Goal: Task Accomplishment & Management: Complete application form

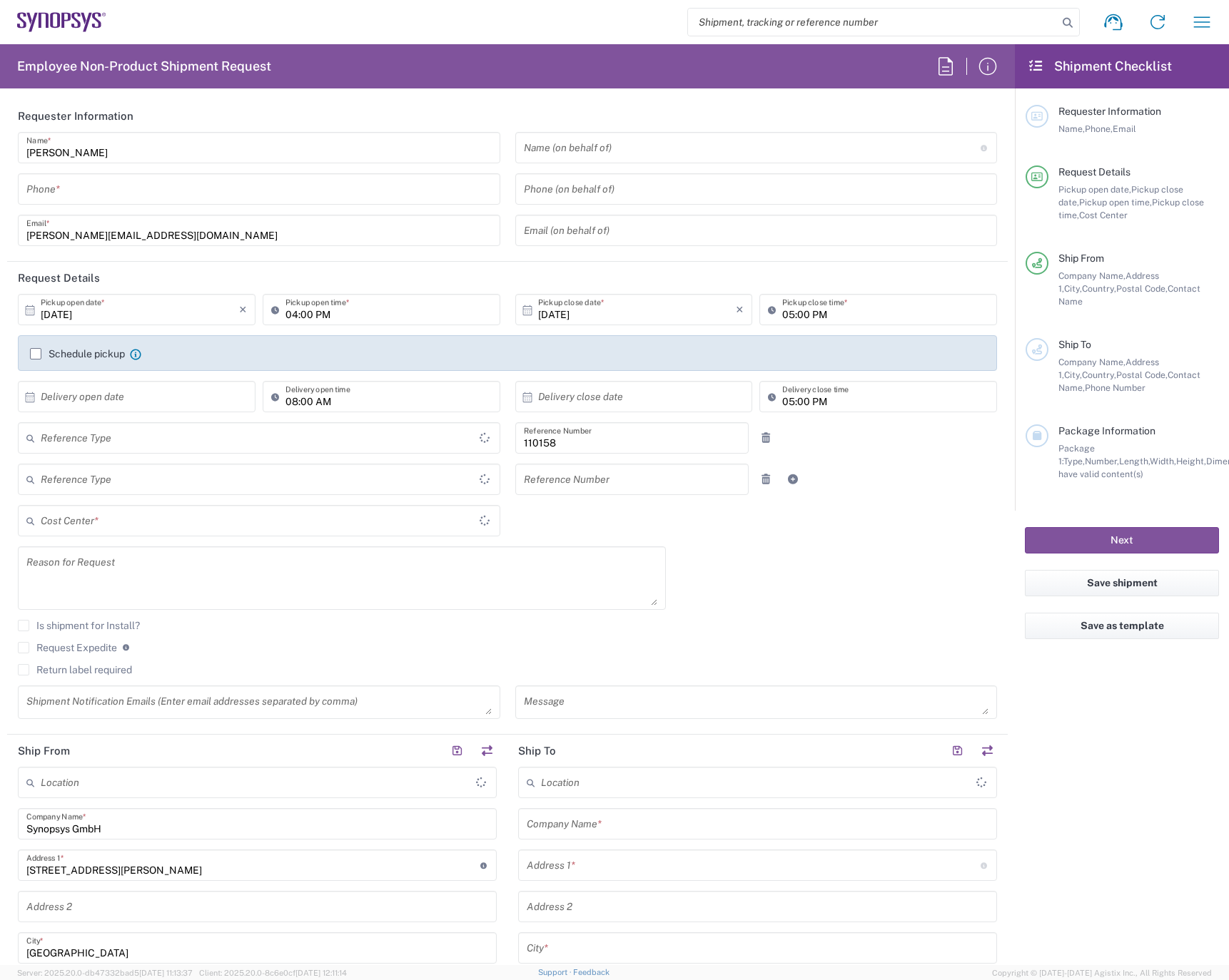
type input "Department"
type input "Delivered at Place"
type input "DE01, FAC, DE02, Munich 110158"
type input "[GEOGRAPHIC_DATA]"
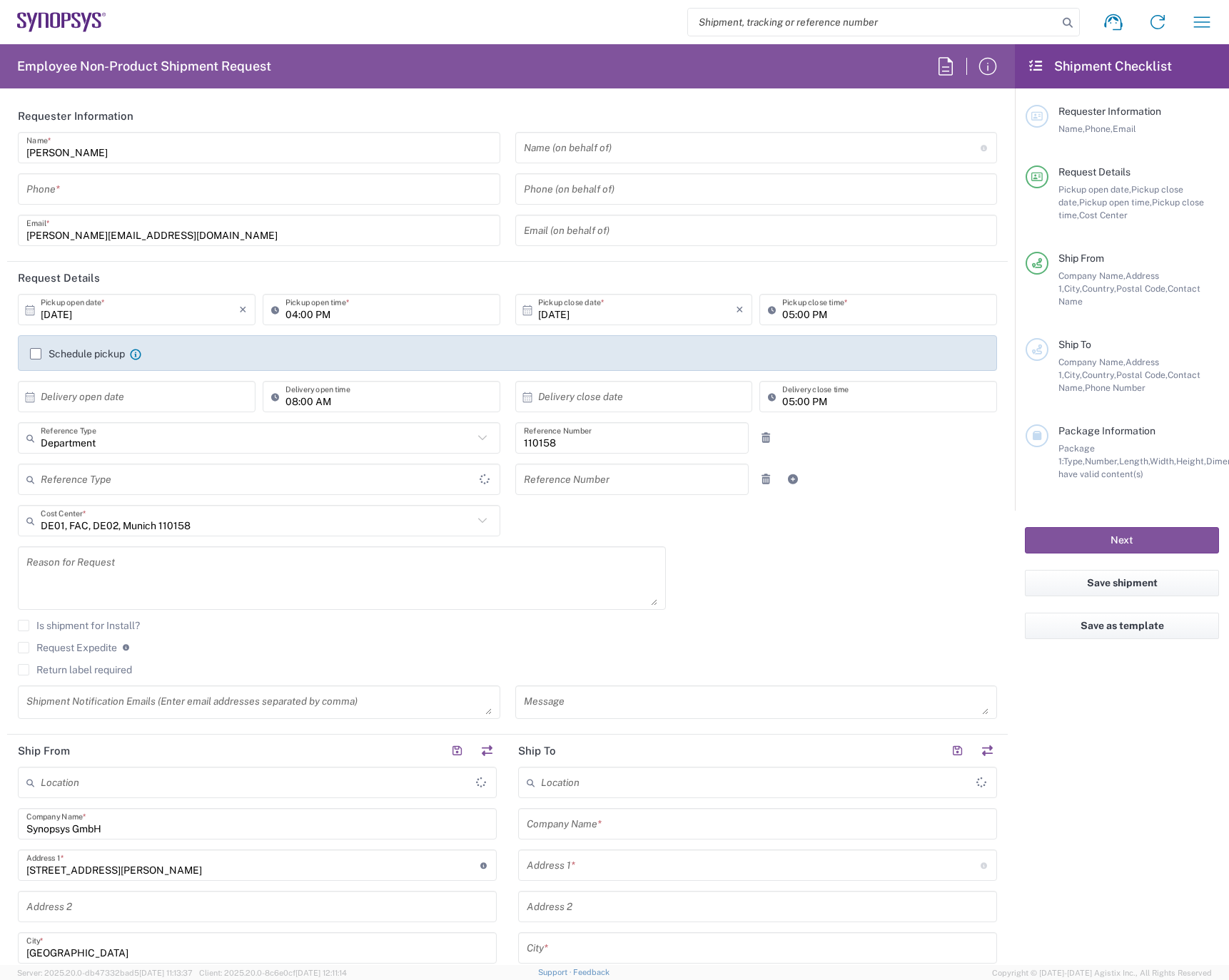
type input "[GEOGRAPHIC_DATA]"
type input "[GEOGRAPHIC_DATA] DE24"
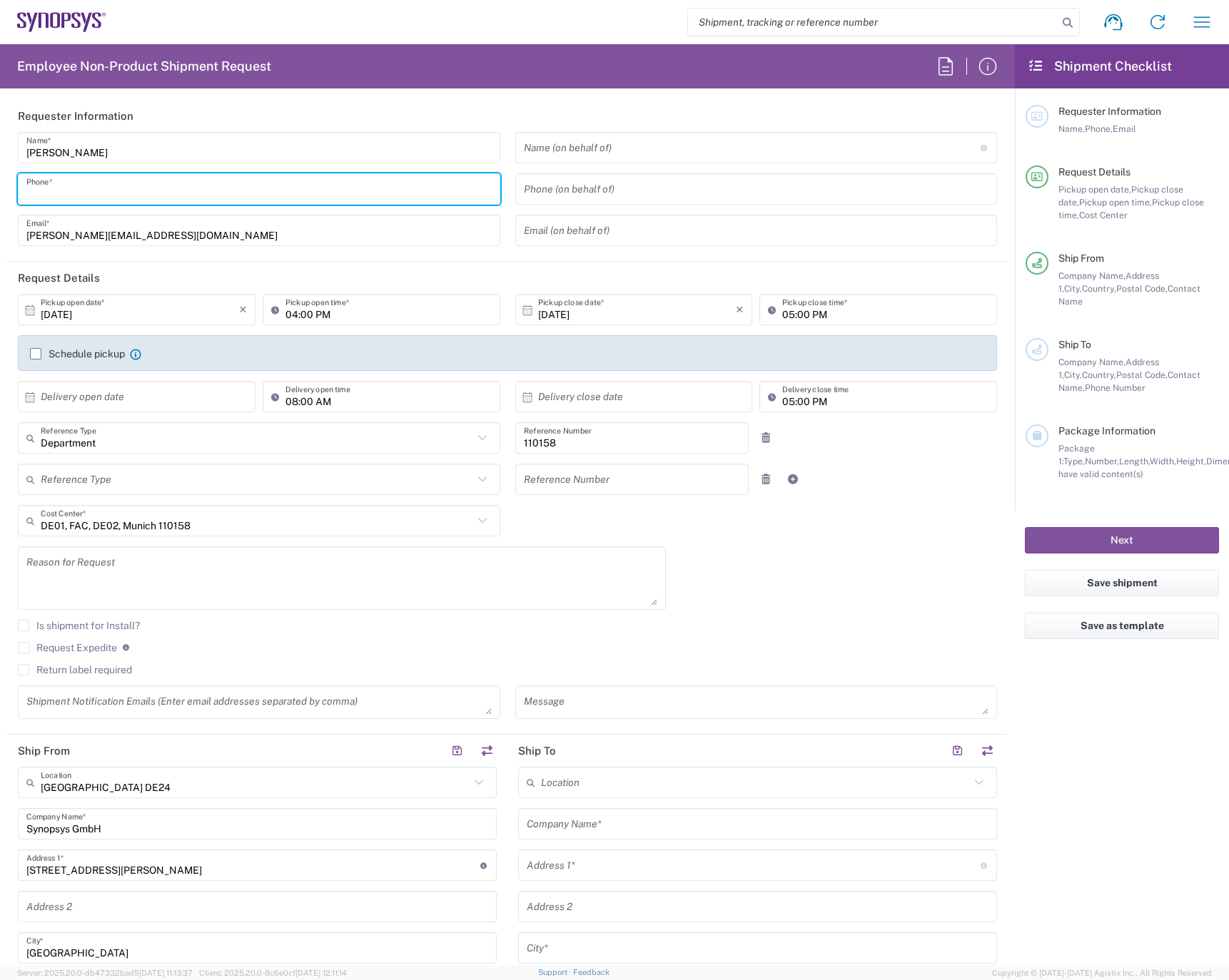
click at [97, 189] on input "tel" at bounding box center [259, 189] width 465 height 25
drag, startPoint x: 106, startPoint y: 190, endPoint x: 7, endPoint y: 183, distance: 99.2
click at [7, 183] on main "[PERSON_NAME] Name * [PHONE_NUMBER] Phone * [PERSON_NAME][EMAIL_ADDRESS][DOMAIN…" at bounding box center [507, 193] width 1000 height 124
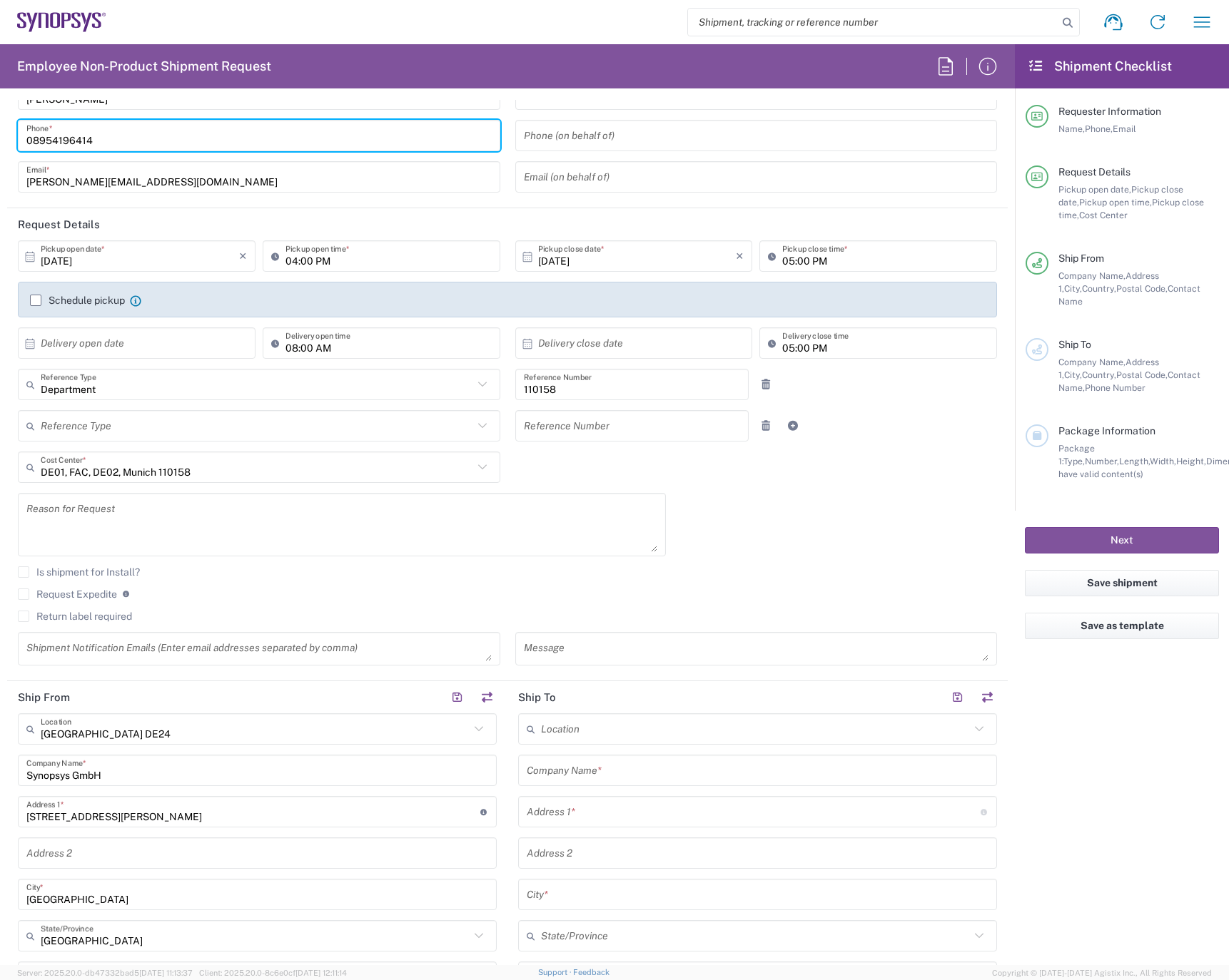
scroll to position [357, 0]
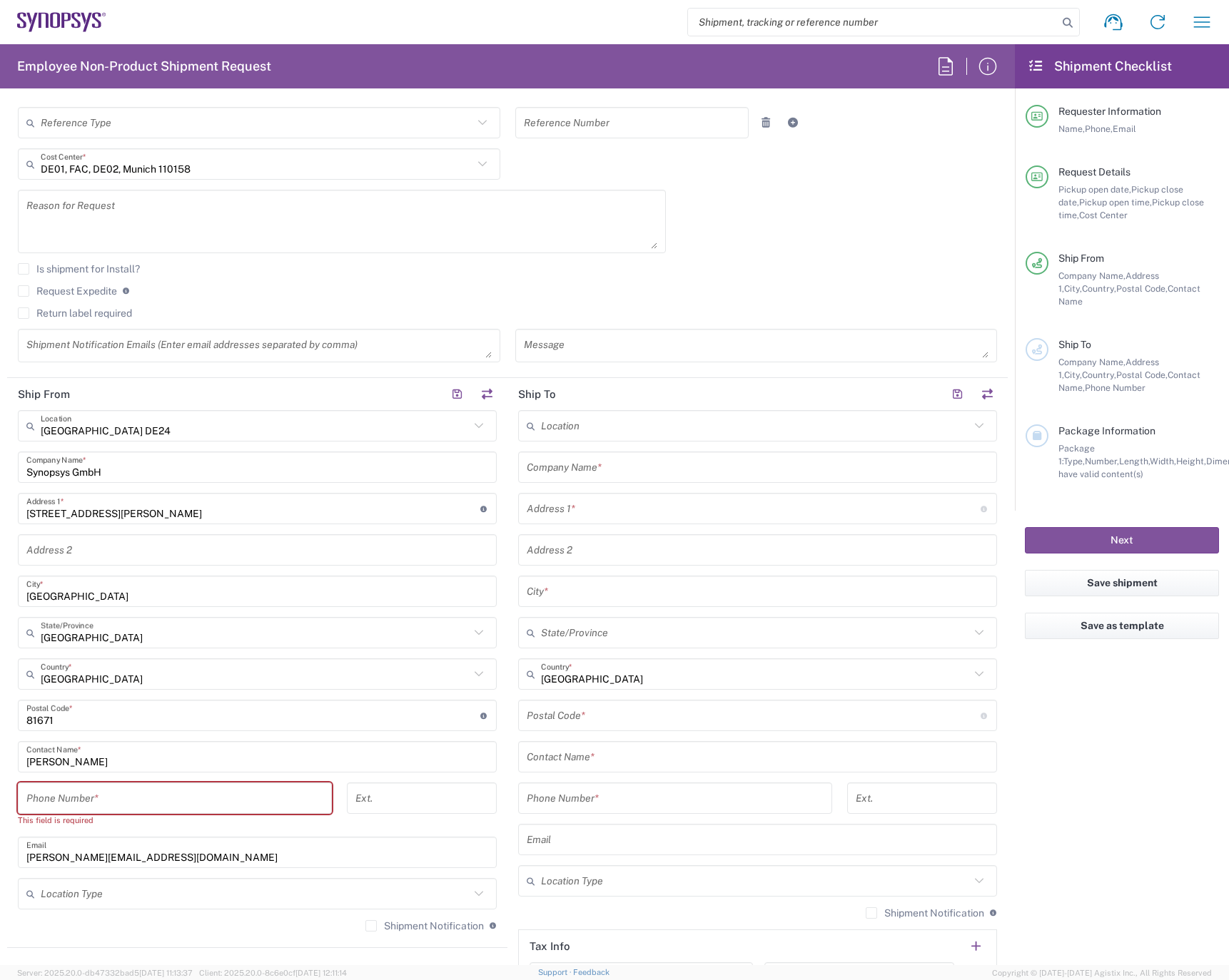
type input "08954196414"
click at [98, 799] on input "tel" at bounding box center [174, 799] width 297 height 25
paste input "08954196414"
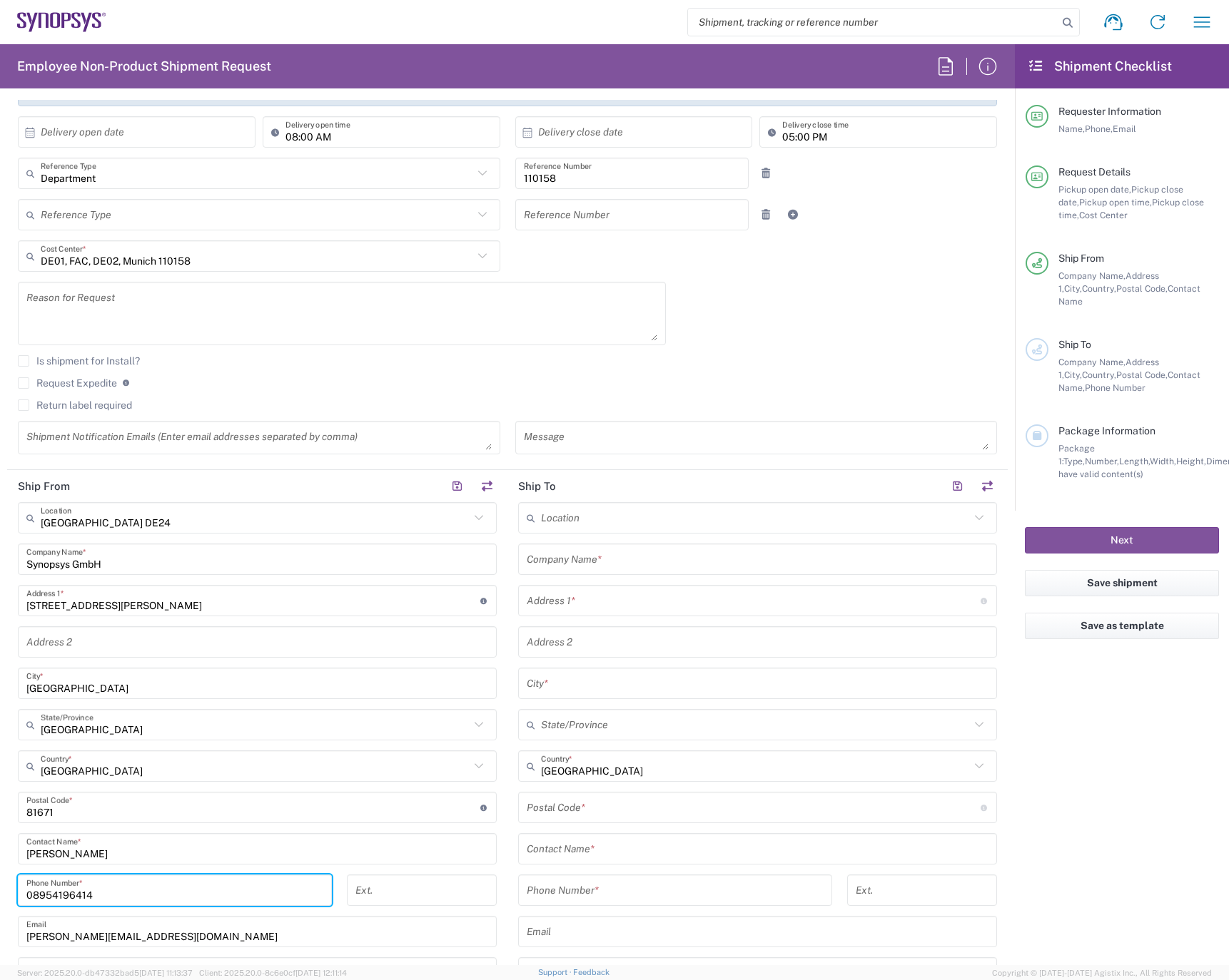
scroll to position [0, 0]
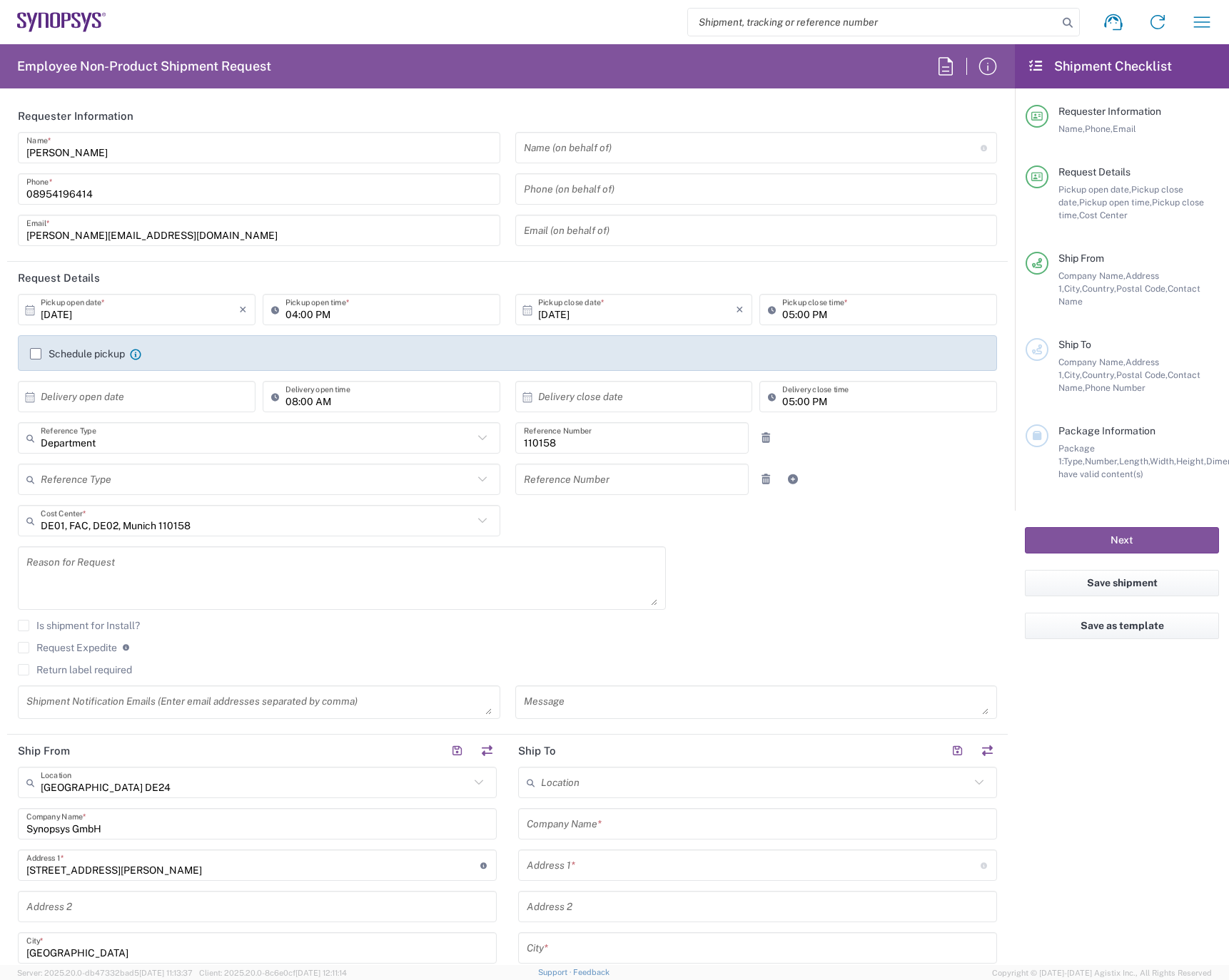
type input "08954196414"
click at [57, 310] on input "[DATE]" at bounding box center [140, 309] width 198 height 25
click at [116, 402] on span "7" at bounding box center [118, 399] width 21 height 20
type input "[DATE]"
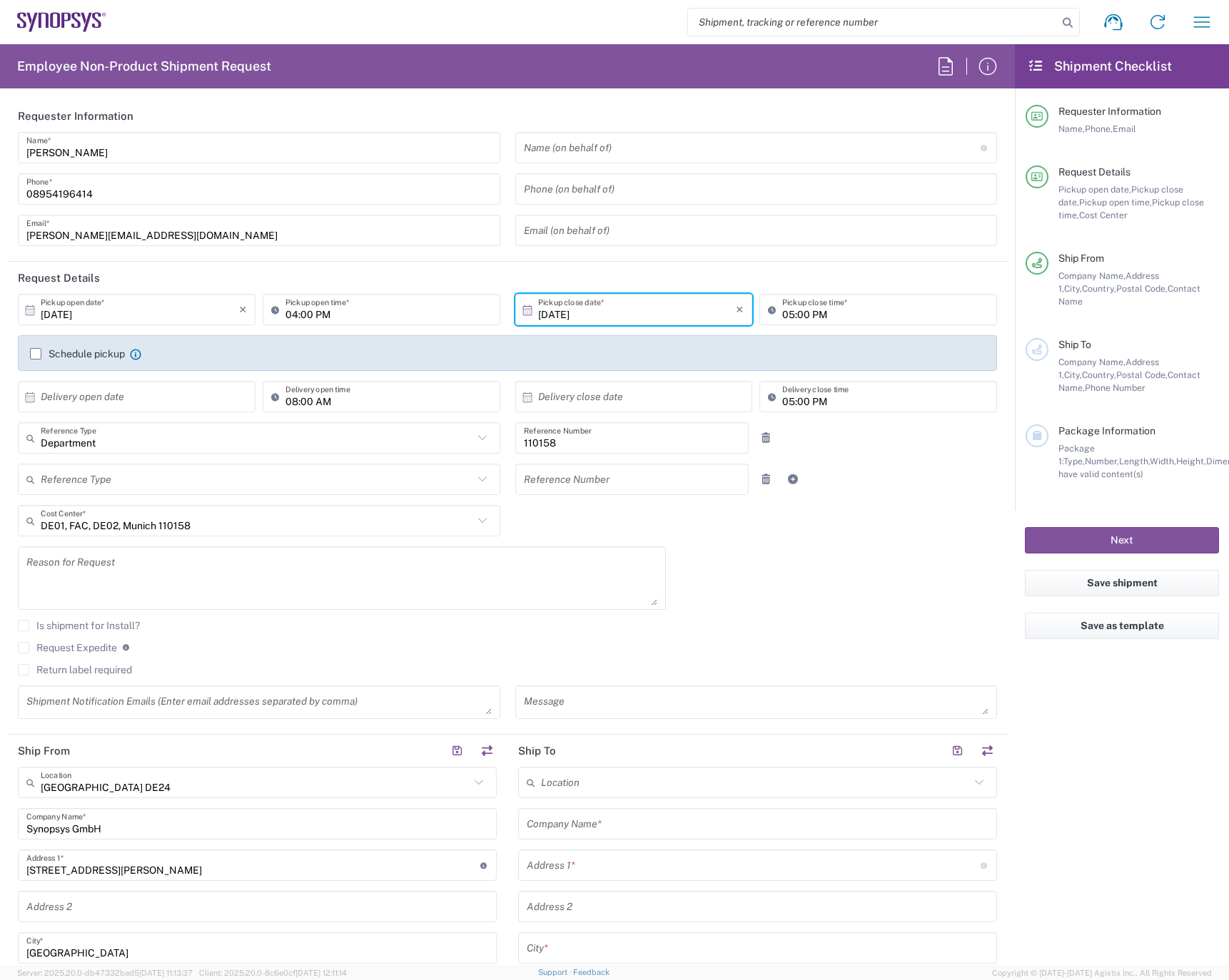
click at [34, 353] on label "Schedule pickup" at bounding box center [77, 354] width 95 height 11
click at [36, 354] on input "Schedule pickup" at bounding box center [36, 354] width 0 height 0
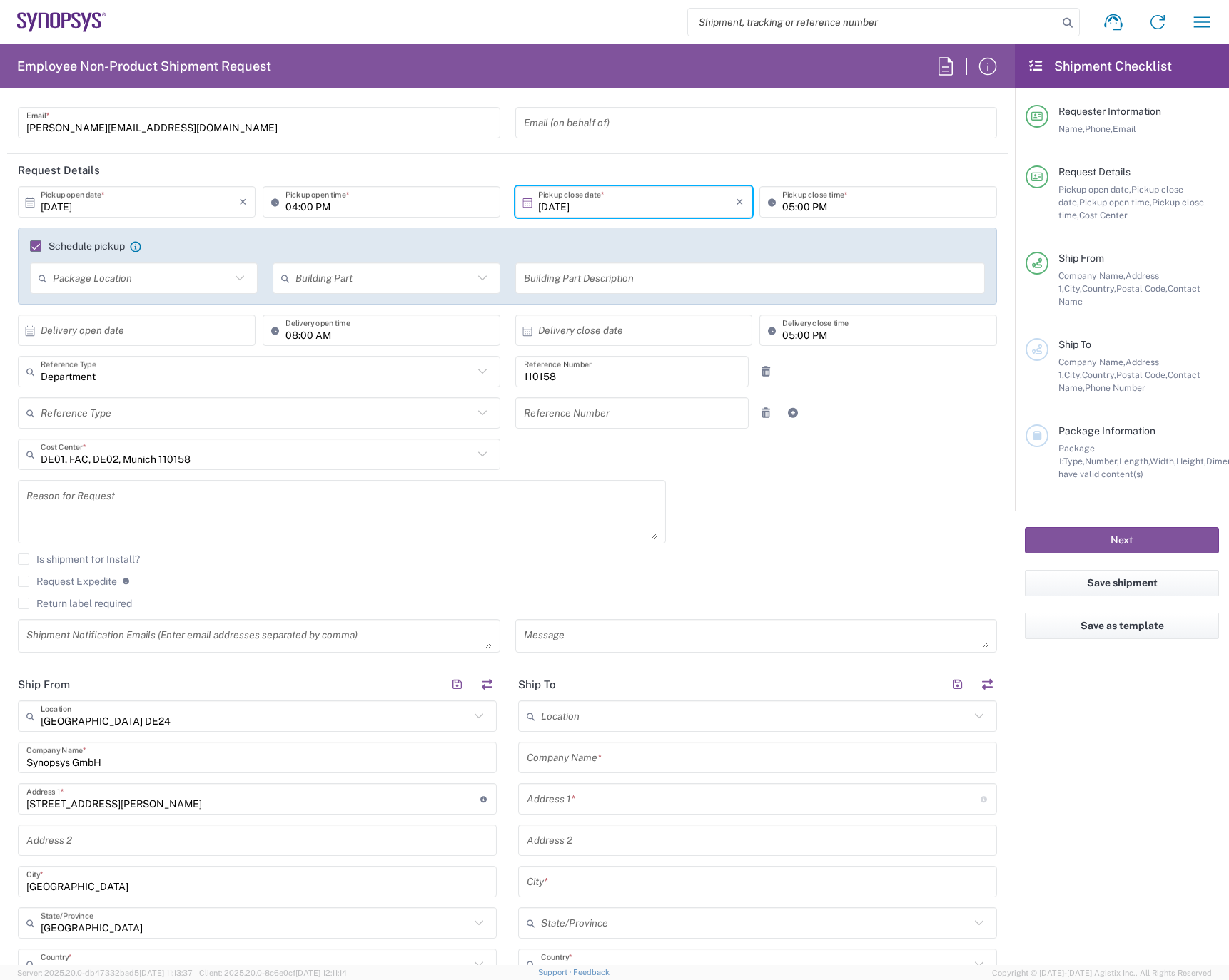
scroll to position [285, 0]
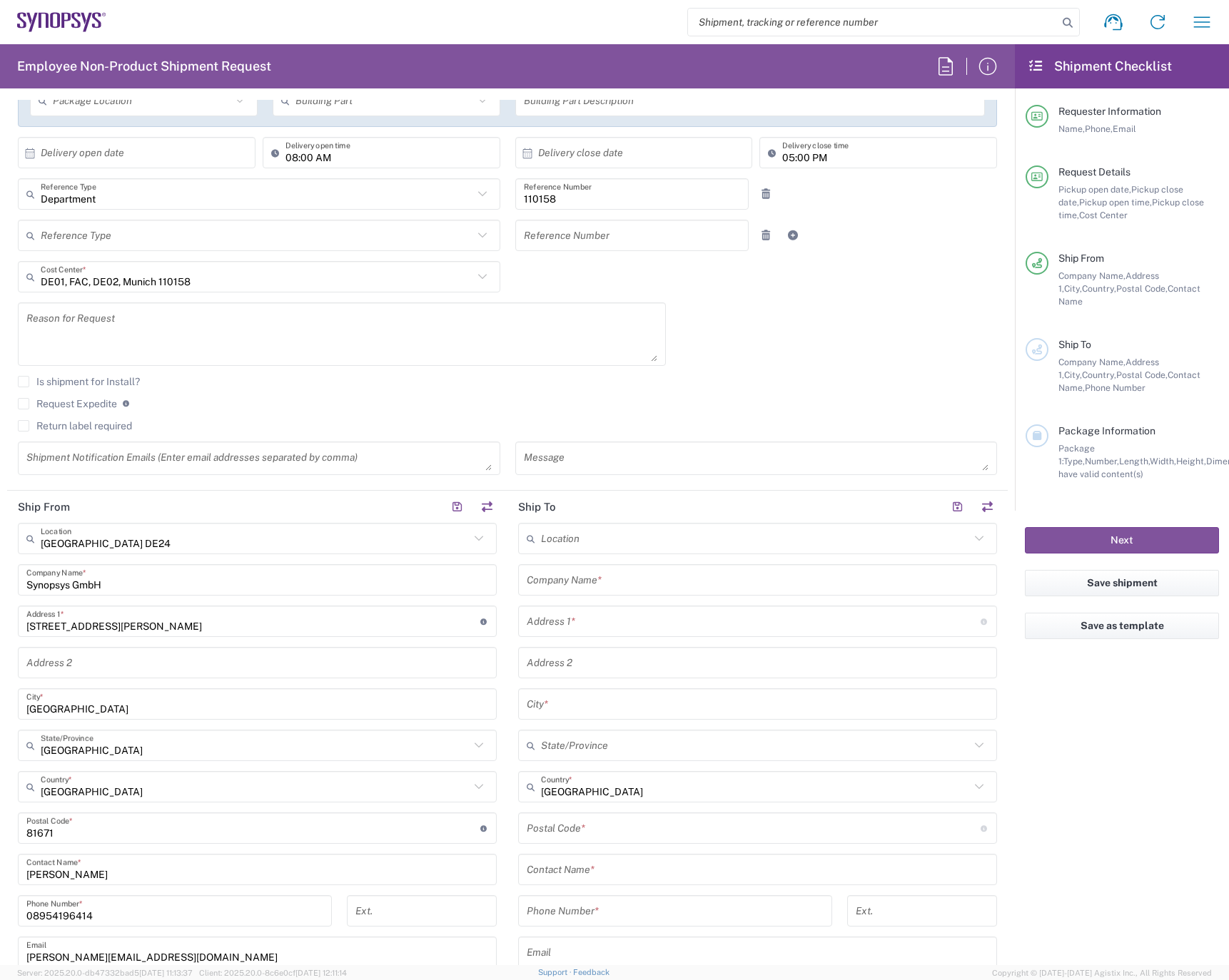
click at [647, 584] on input "text" at bounding box center [758, 580] width 462 height 25
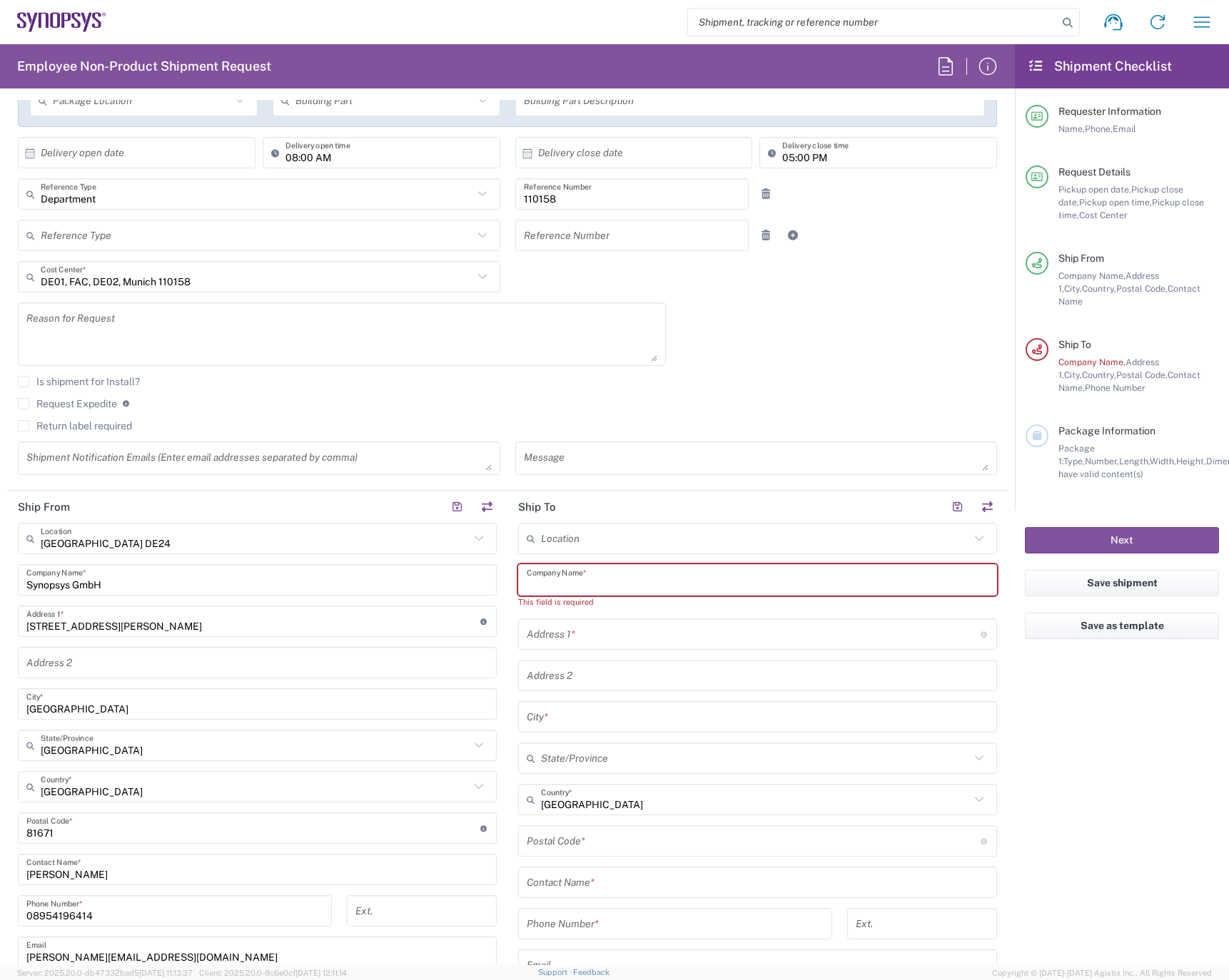
click at [610, 586] on input "text" at bounding box center [758, 580] width 462 height 25
paste input "[PERSON_NAME]"
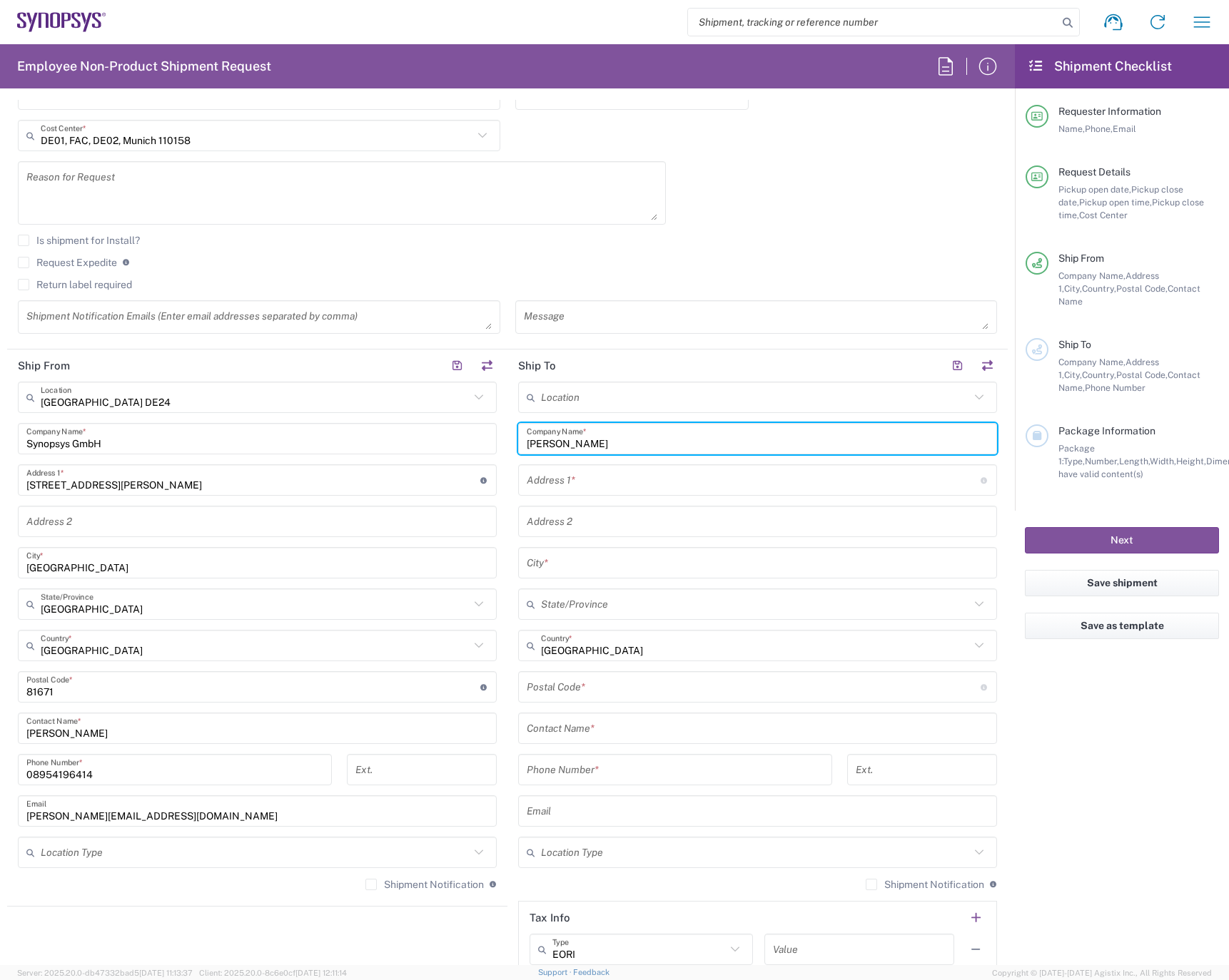
scroll to position [428, 0]
type input "[PERSON_NAME]"
click at [573, 723] on input "text" at bounding box center [758, 727] width 462 height 25
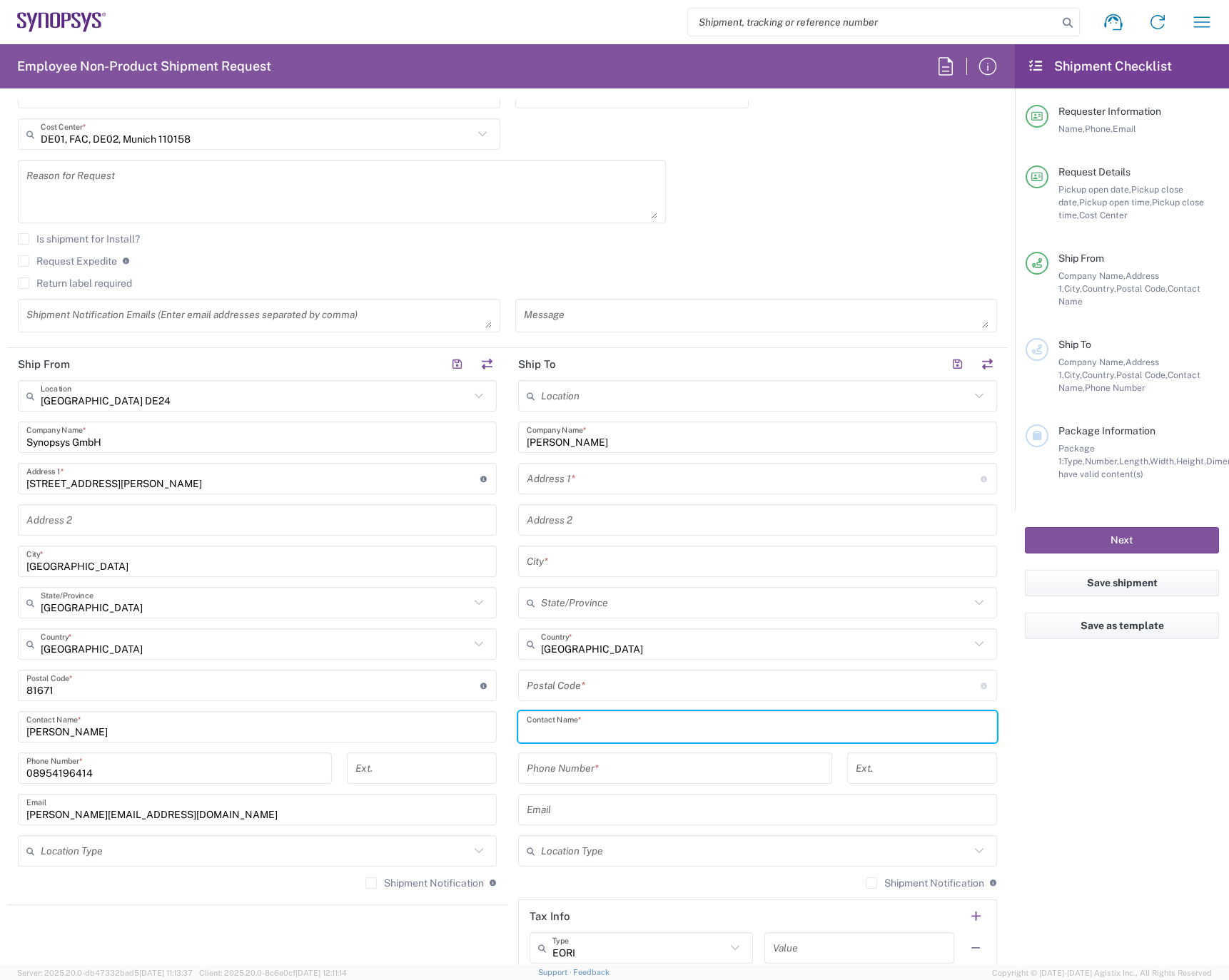
paste input "[PERSON_NAME]"
type input "[PERSON_NAME]"
click at [581, 484] on input "text" at bounding box center [754, 479] width 454 height 25
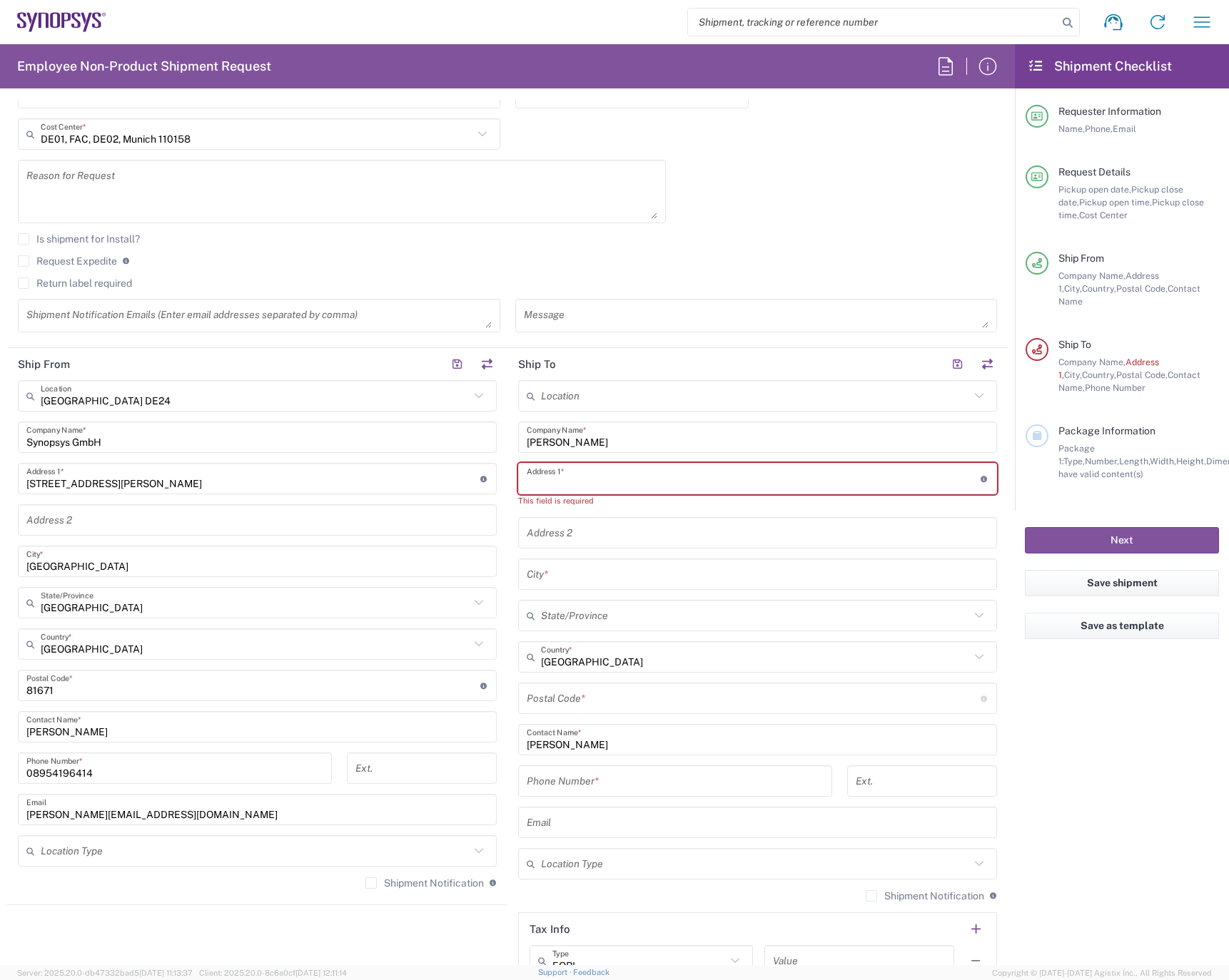
click at [577, 476] on input "text" at bounding box center [754, 479] width 454 height 25
paste input "[PERSON_NAME]-Christ_str. 4a"
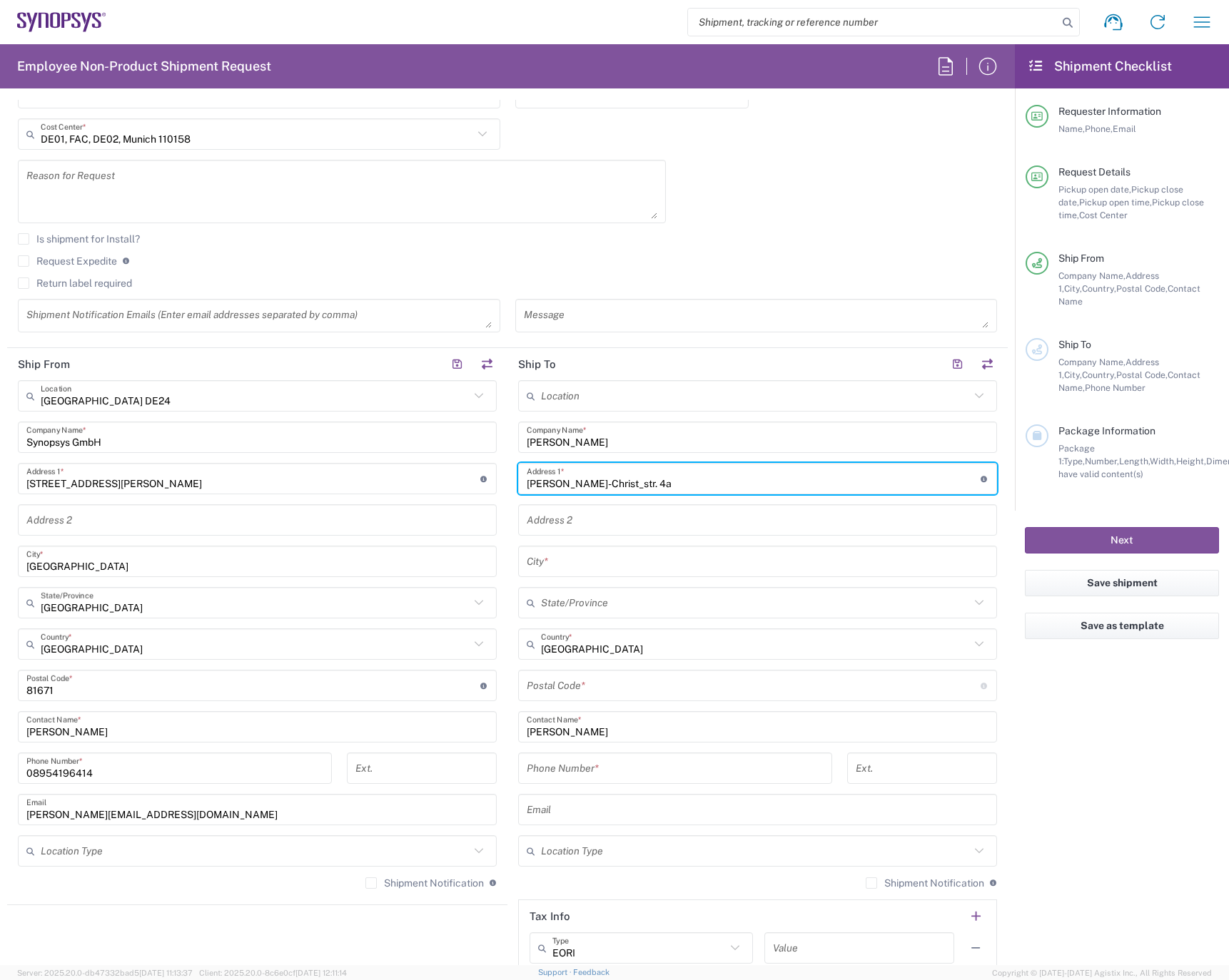
type input "[PERSON_NAME]-Christ_str. 4a"
click at [576, 568] on input "text" at bounding box center [758, 561] width 462 height 25
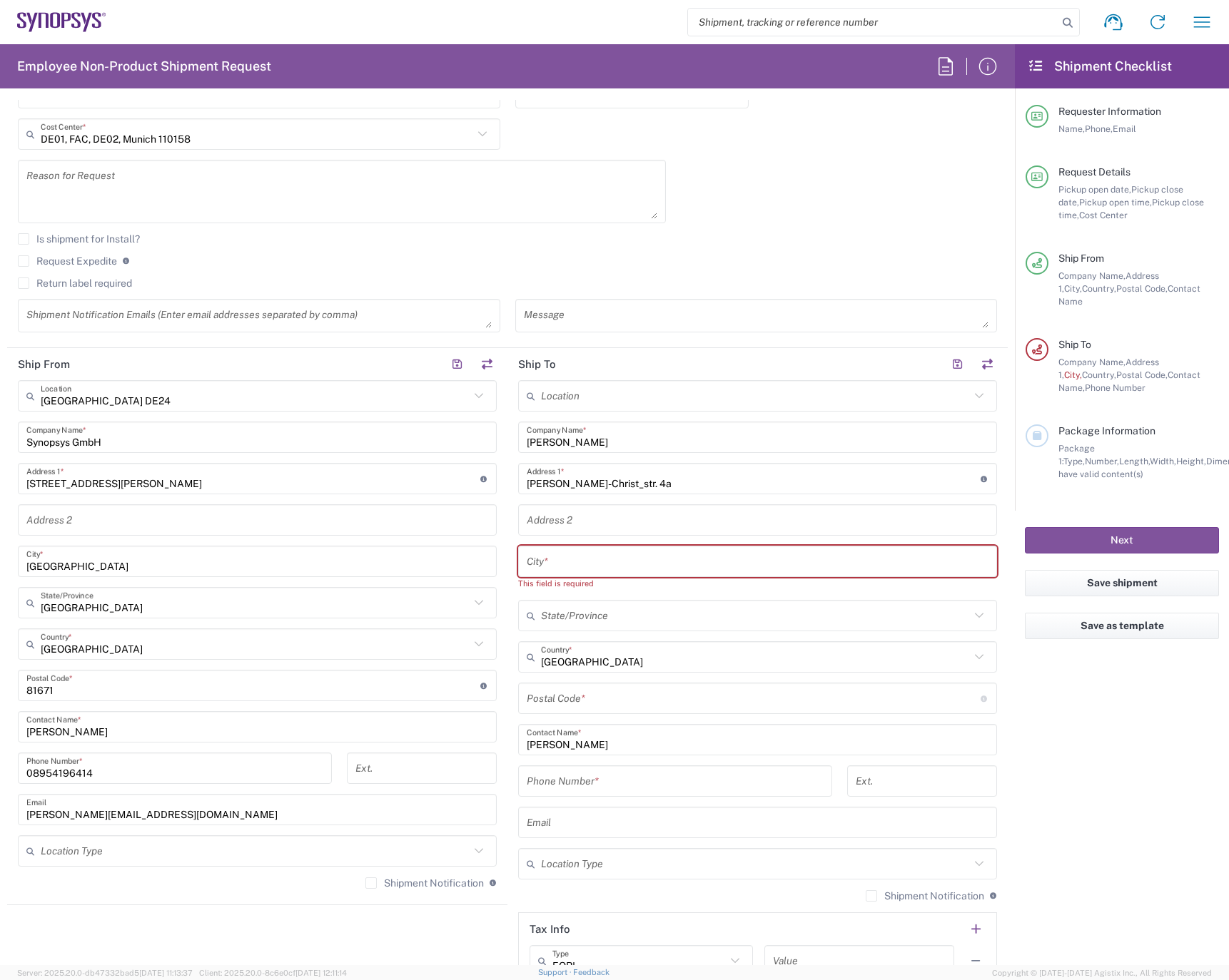
click at [570, 564] on input "text" at bounding box center [758, 561] width 462 height 25
paste input "[PERSON_NAME] bei Muenchen"
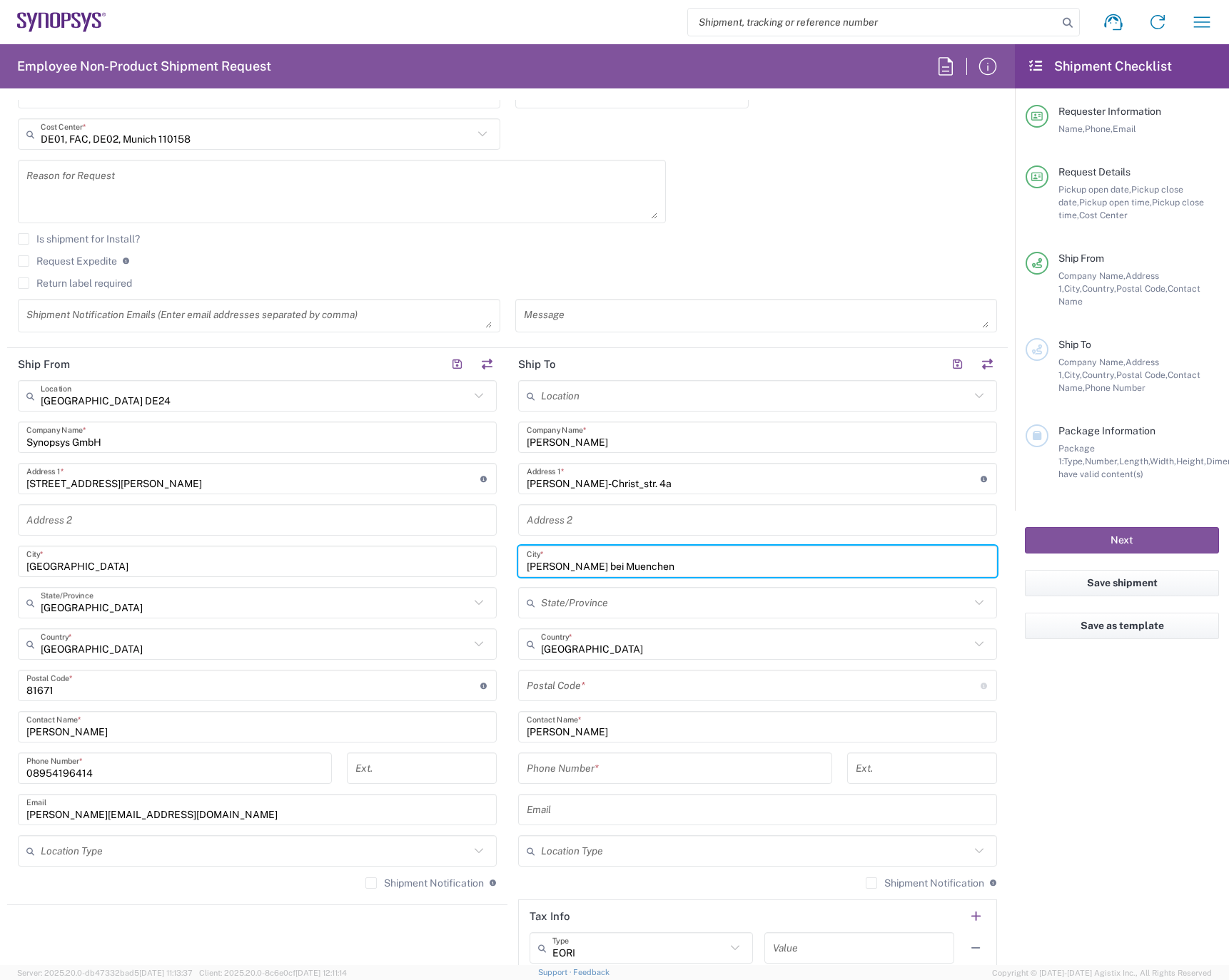
click at [675, 568] on input "[PERSON_NAME] bei Muenchen" at bounding box center [758, 561] width 462 height 25
type input "[PERSON_NAME] bei Muenchen"
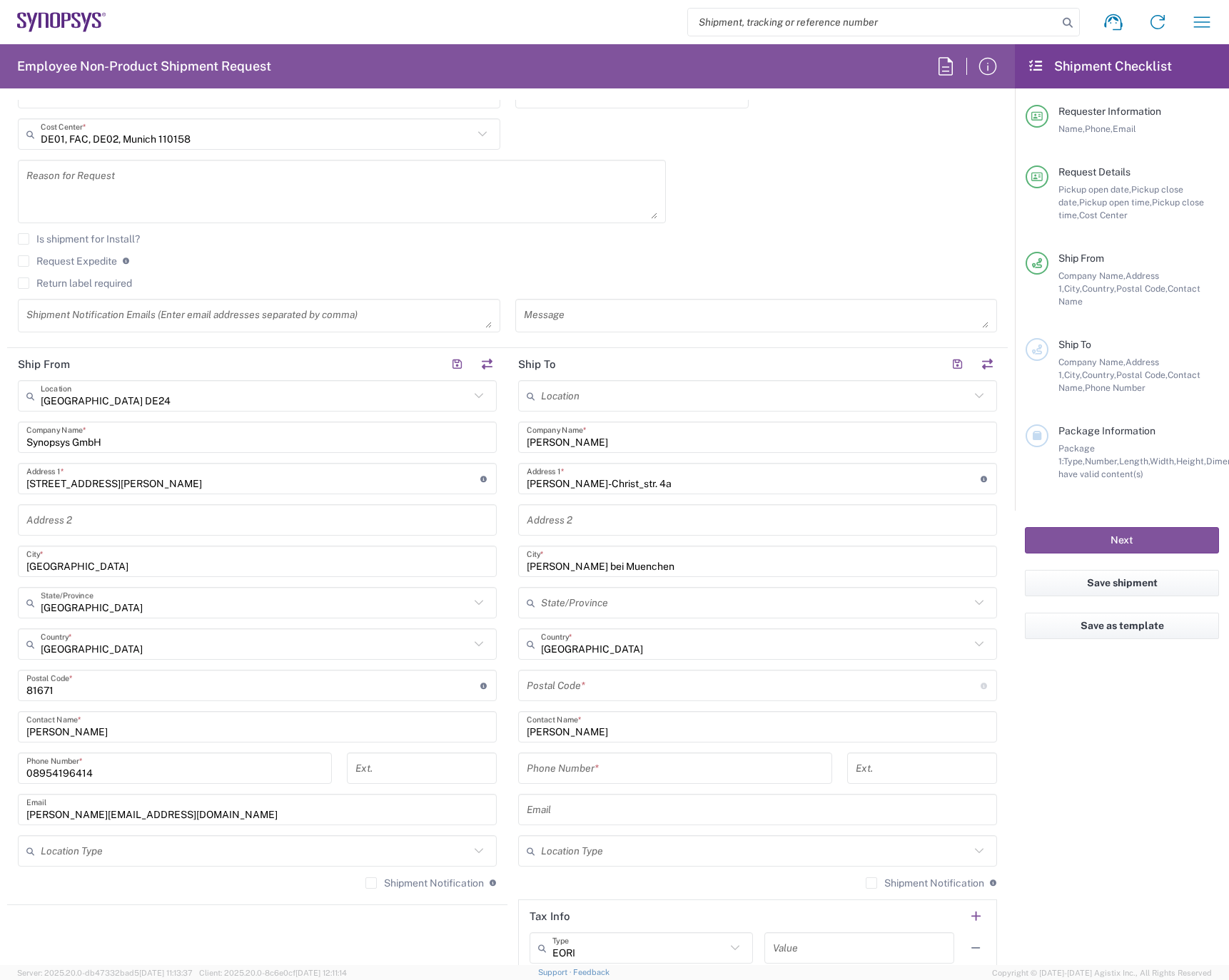
click at [596, 687] on input "undefined" at bounding box center [754, 686] width 454 height 25
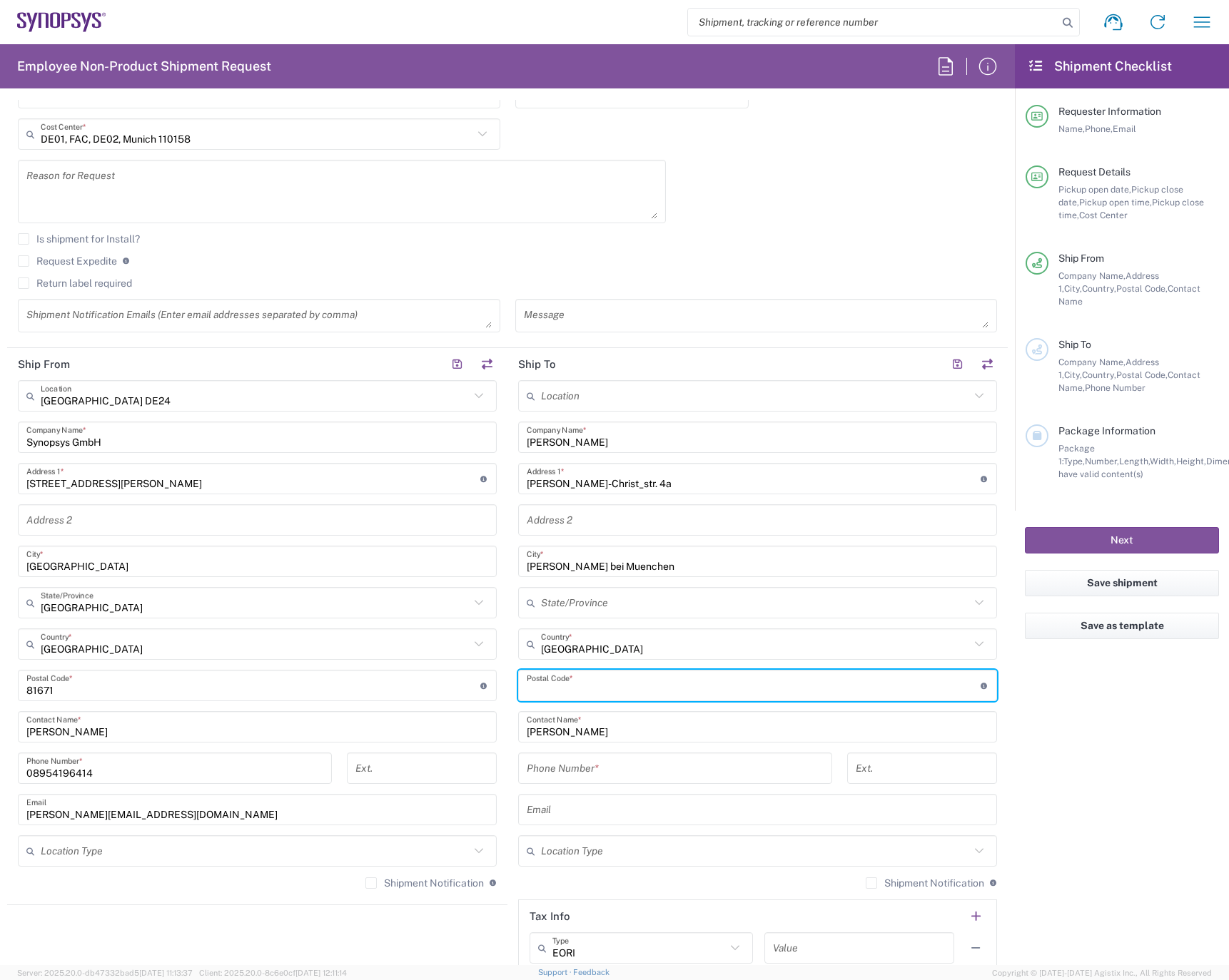
paste input "85567"
type input "85567"
click at [600, 770] on input "tel" at bounding box center [675, 768] width 297 height 25
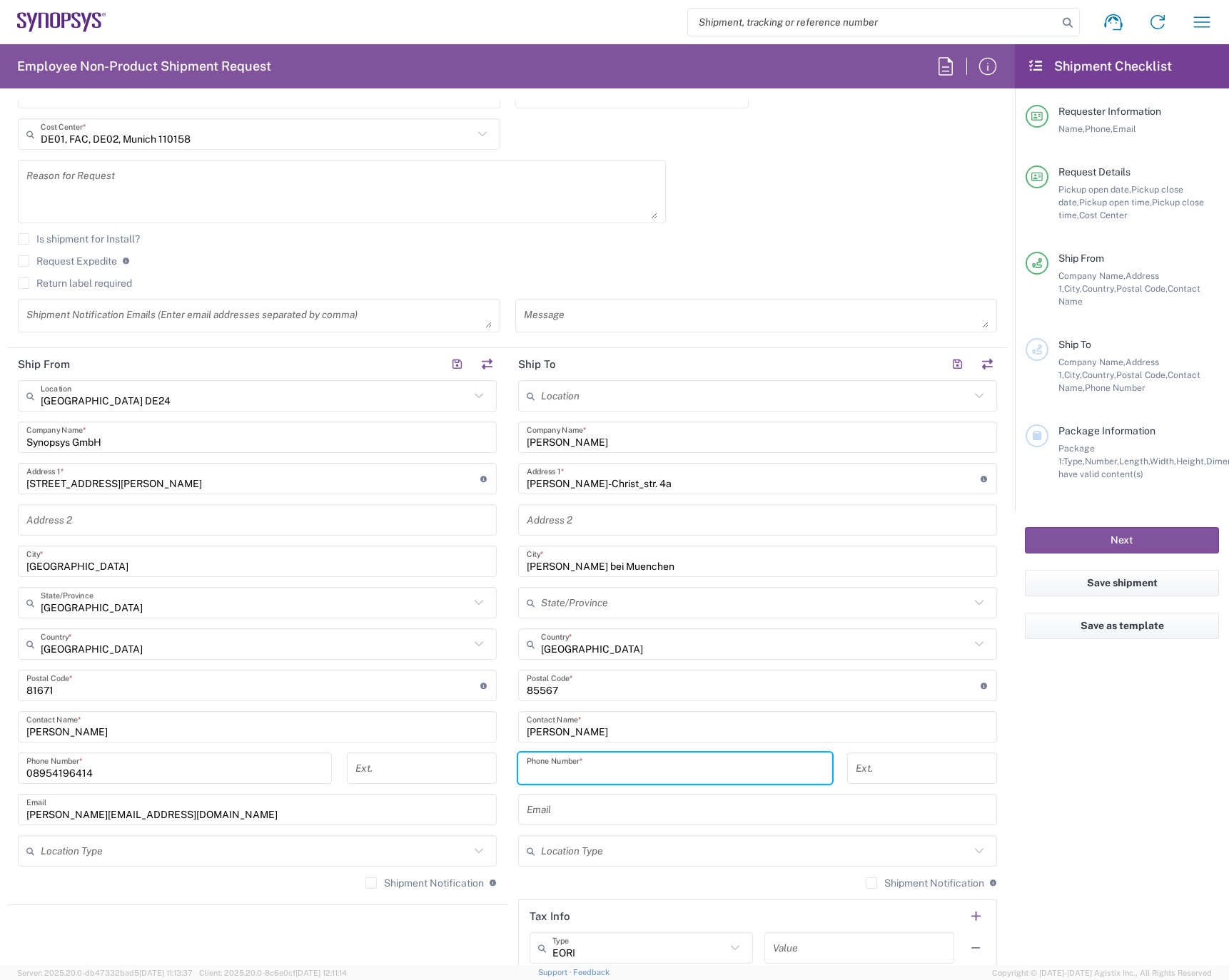
paste input "0151.22079846"
type input "0151.22079846"
click at [641, 807] on div "Location [GEOGRAPHIC_DATA] DE04 Agrate Brianza IT01 [GEOGRAPHIC_DATA] DE02 [GEO…" at bounding box center [757, 680] width 479 height 600
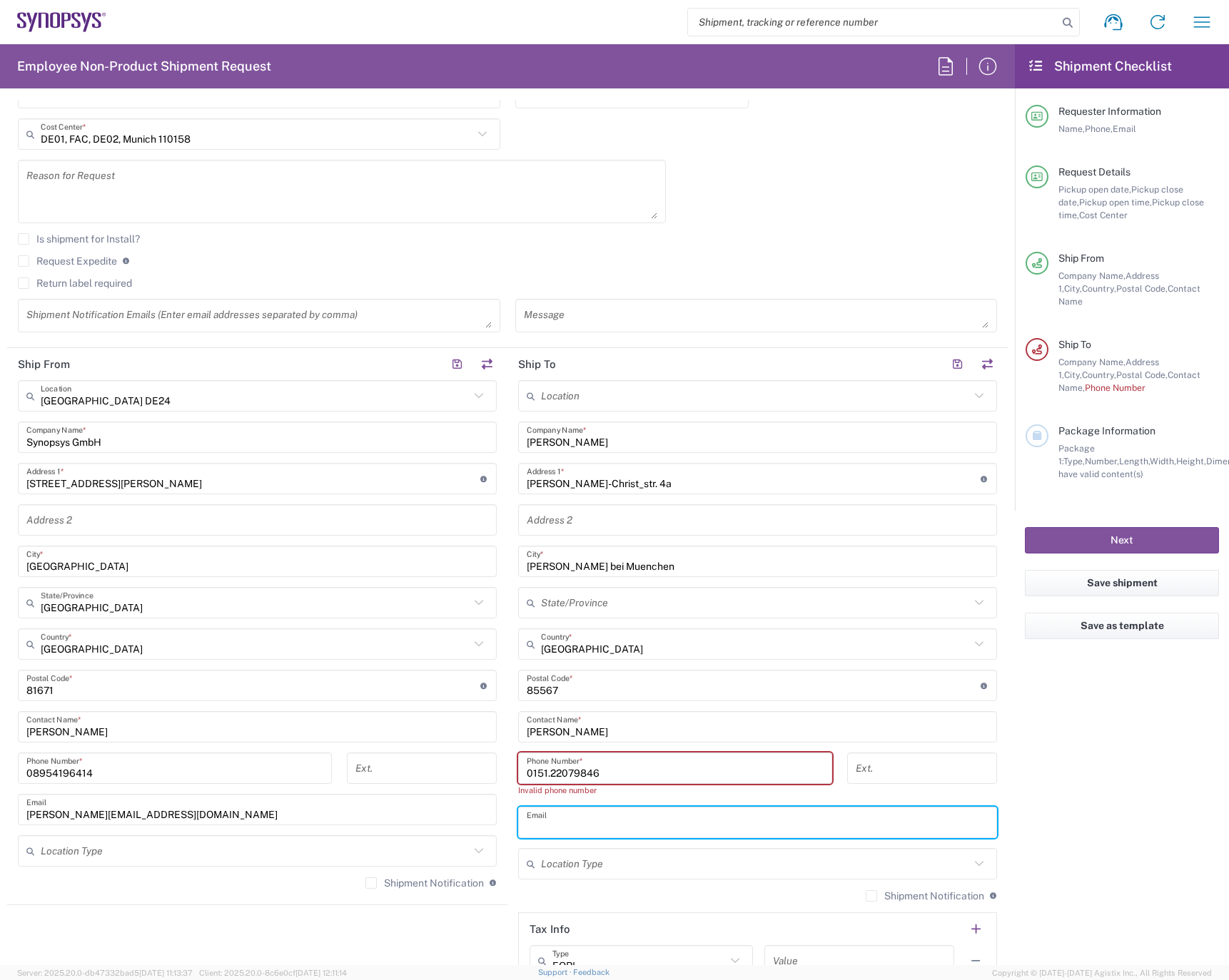
click at [597, 834] on input "text" at bounding box center [758, 823] width 462 height 25
paste input "[EMAIL_ADDRESS][DOMAIN_NAME]"
click at [697, 828] on input "[EMAIL_ADDRESS][DOMAIN_NAME]" at bounding box center [758, 823] width 462 height 25
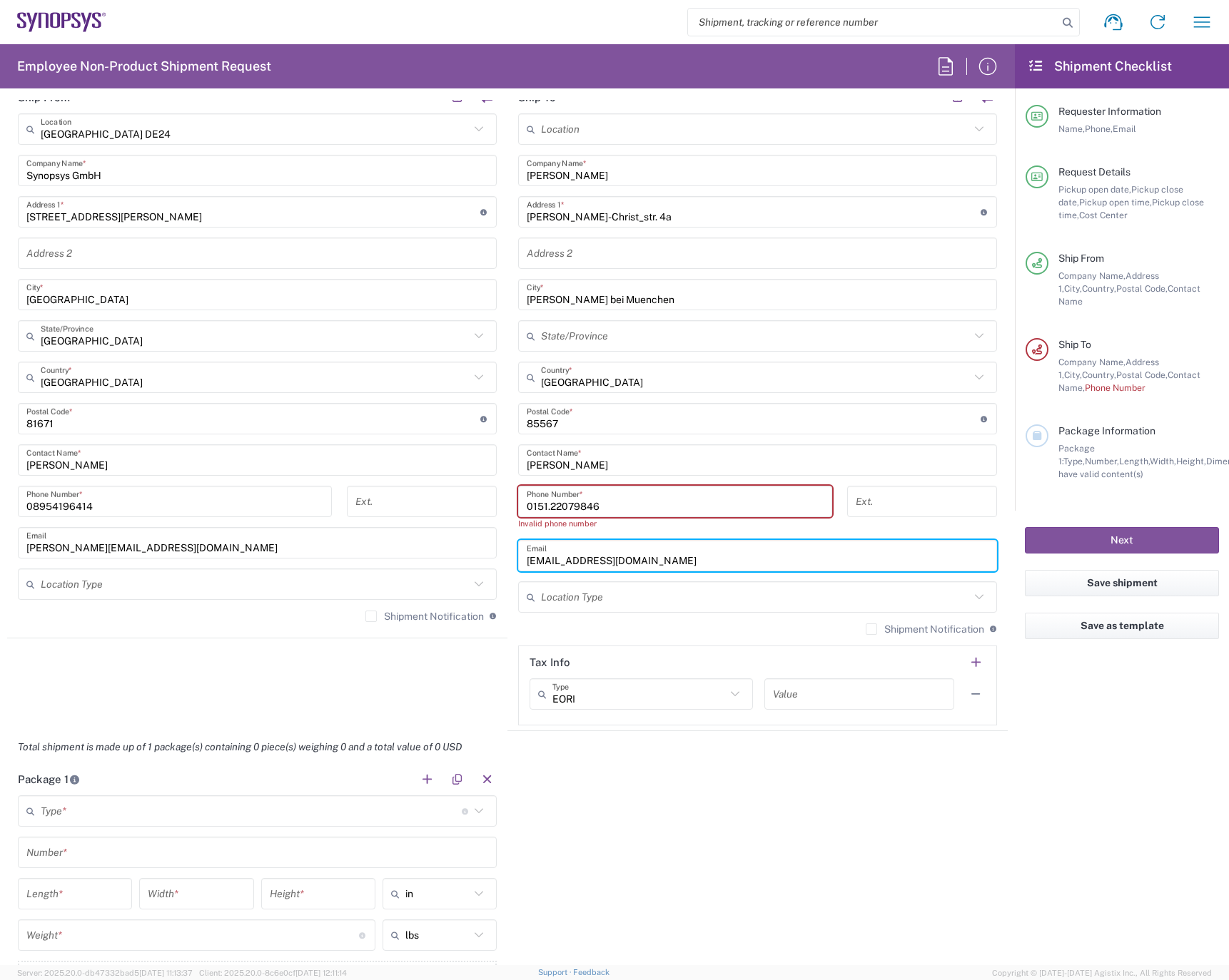
scroll to position [714, 0]
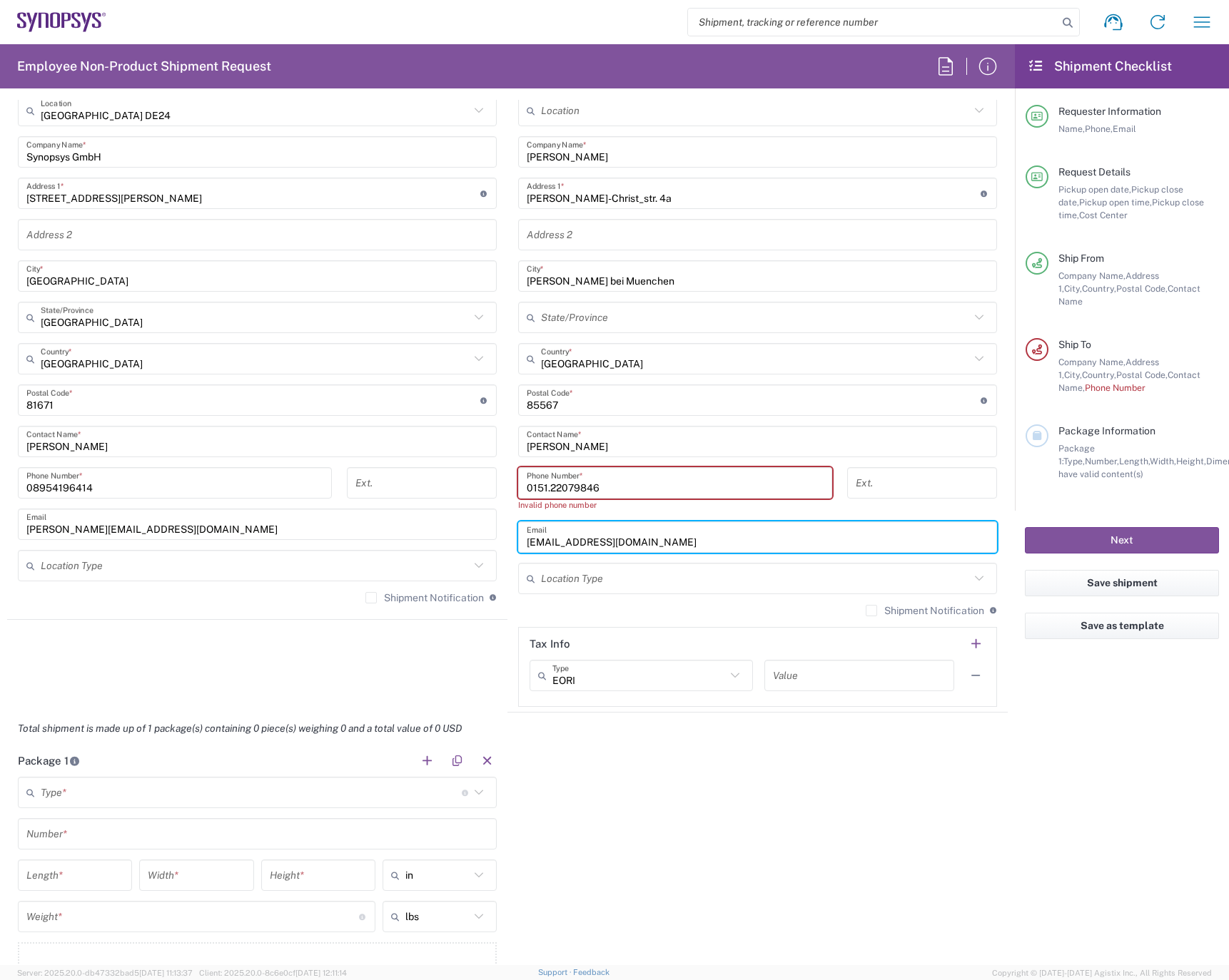
type input "[EMAIL_ADDRESS][DOMAIN_NAME]"
click at [547, 490] on input "0151.22079846" at bounding box center [675, 483] width 297 height 25
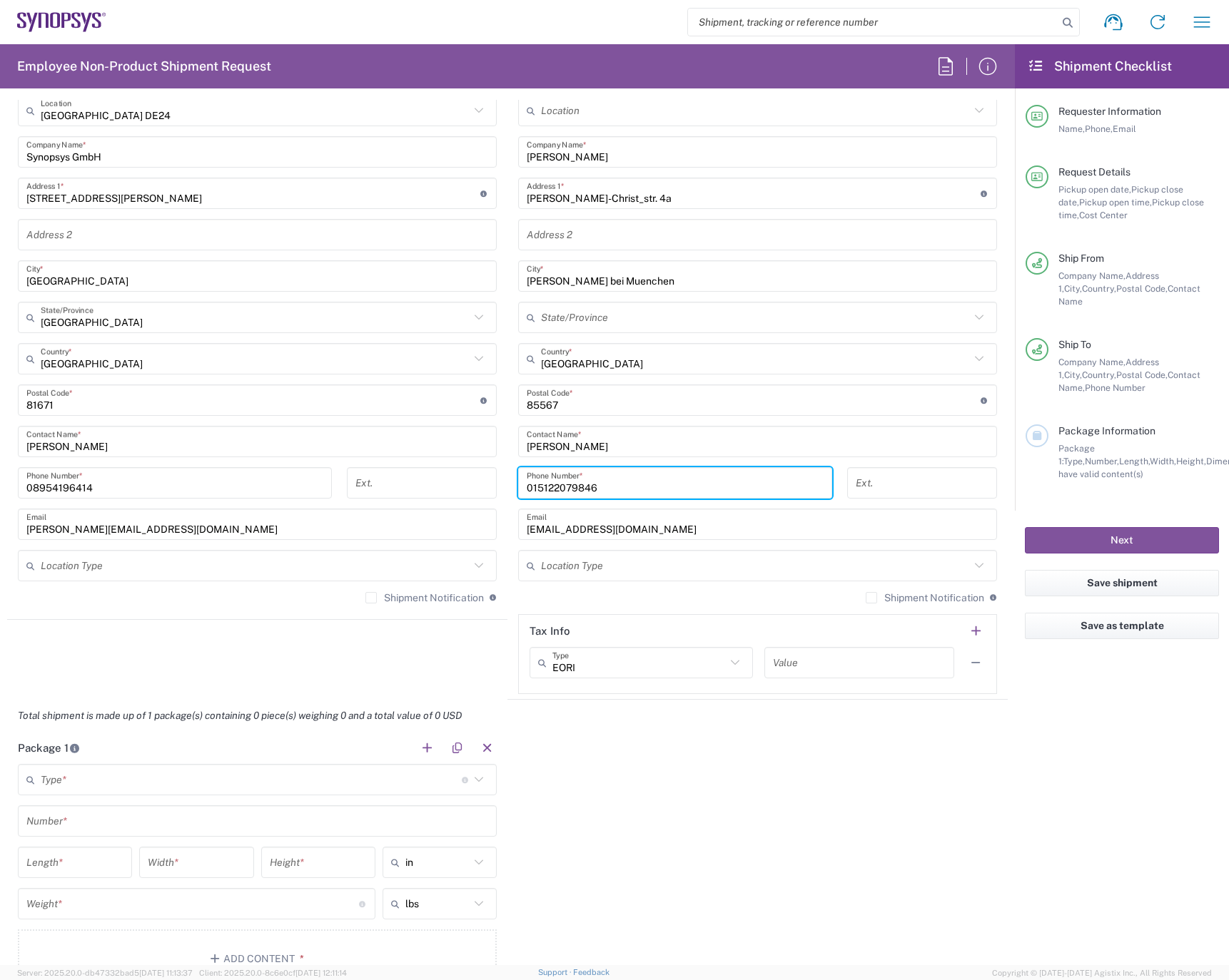
click at [639, 485] on input "015122079846" at bounding box center [675, 483] width 297 height 25
type input "015122079846"
click at [647, 534] on input "[EMAIL_ADDRESS][DOMAIN_NAME]" at bounding box center [758, 524] width 462 height 25
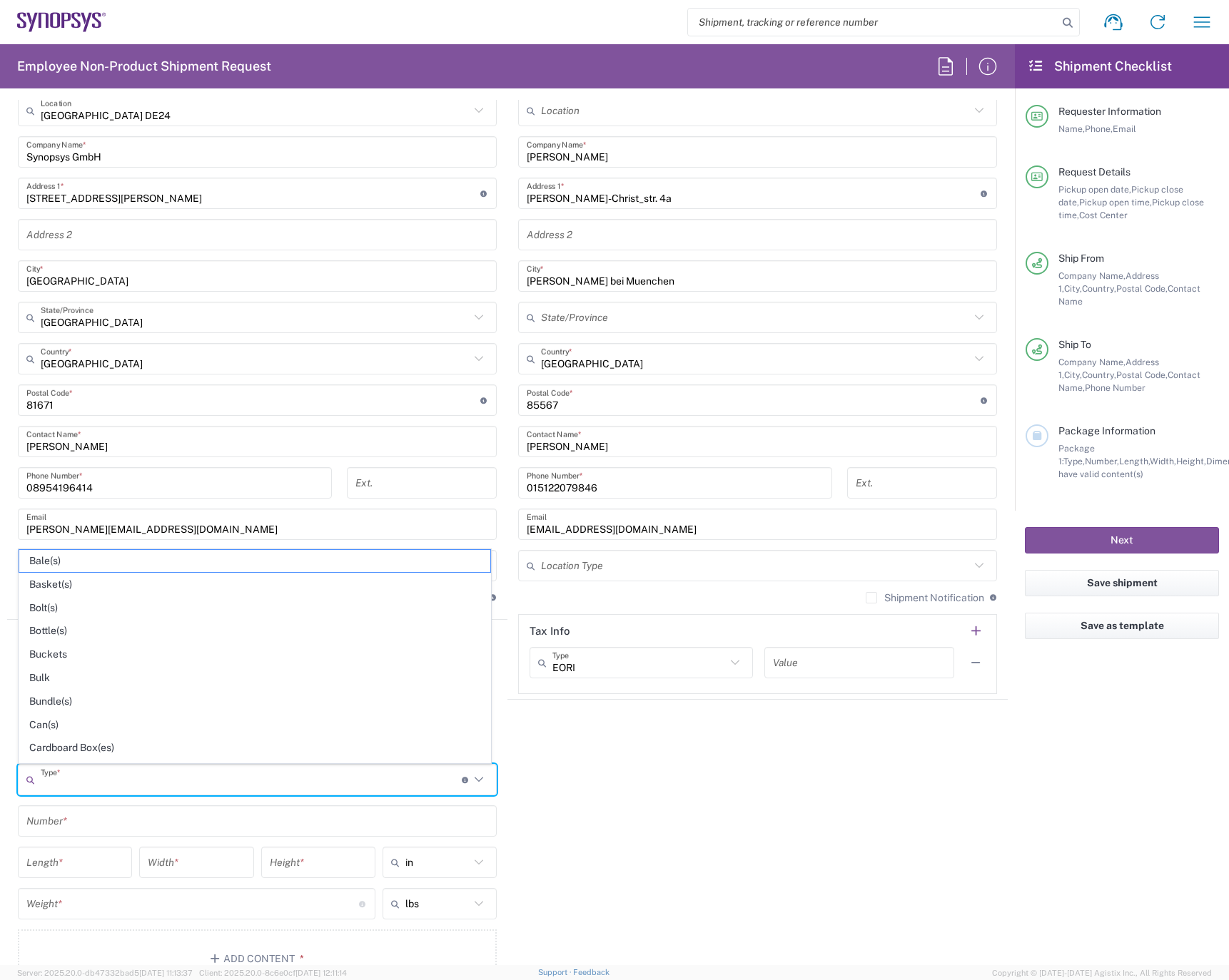
click at [103, 779] on input "text" at bounding box center [251, 779] width 421 height 25
click at [63, 701] on span "Carton(s)" at bounding box center [254, 700] width 471 height 22
type input "Carton(s)"
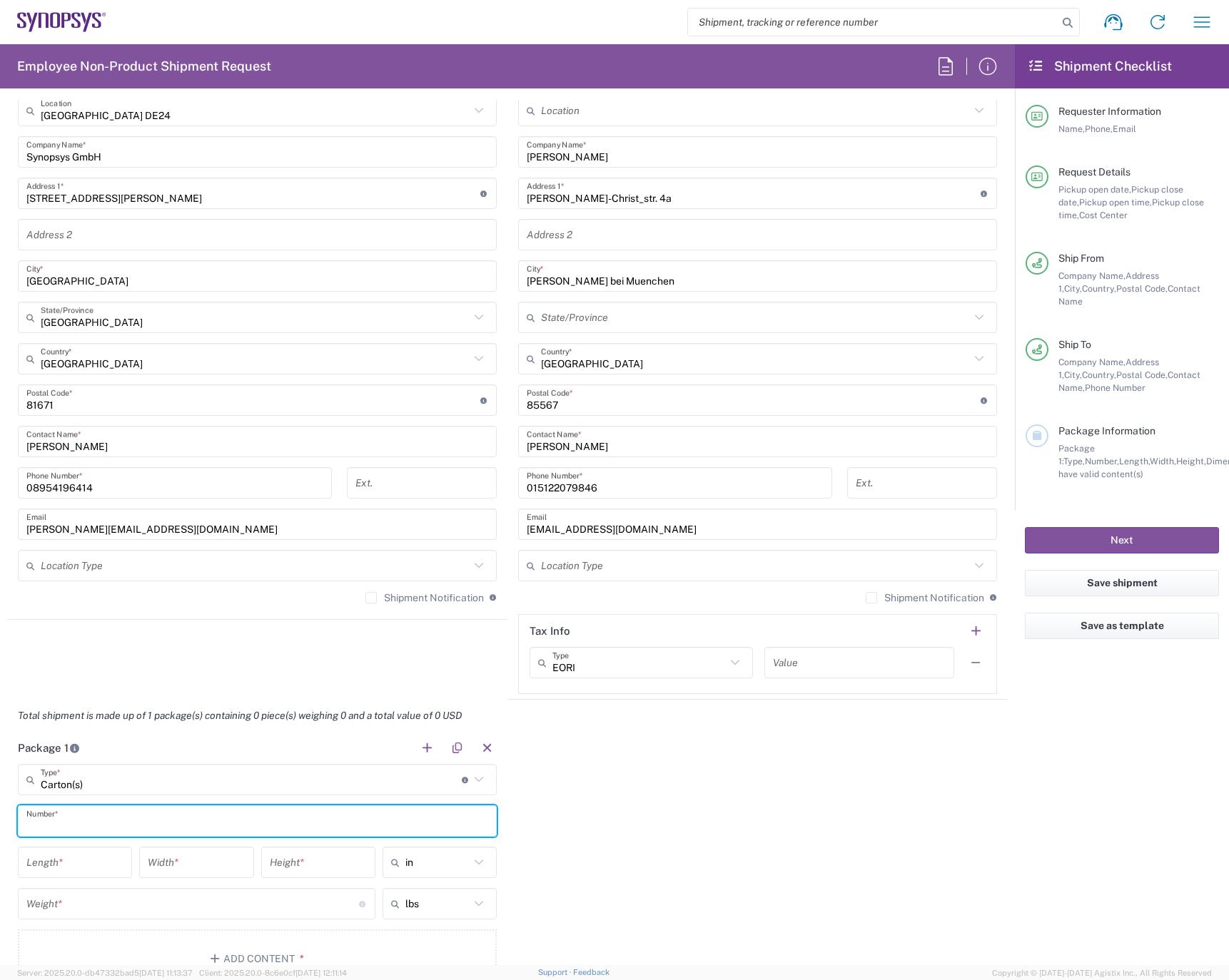
click at [185, 818] on input "text" at bounding box center [257, 821] width 462 height 25
type input "1"
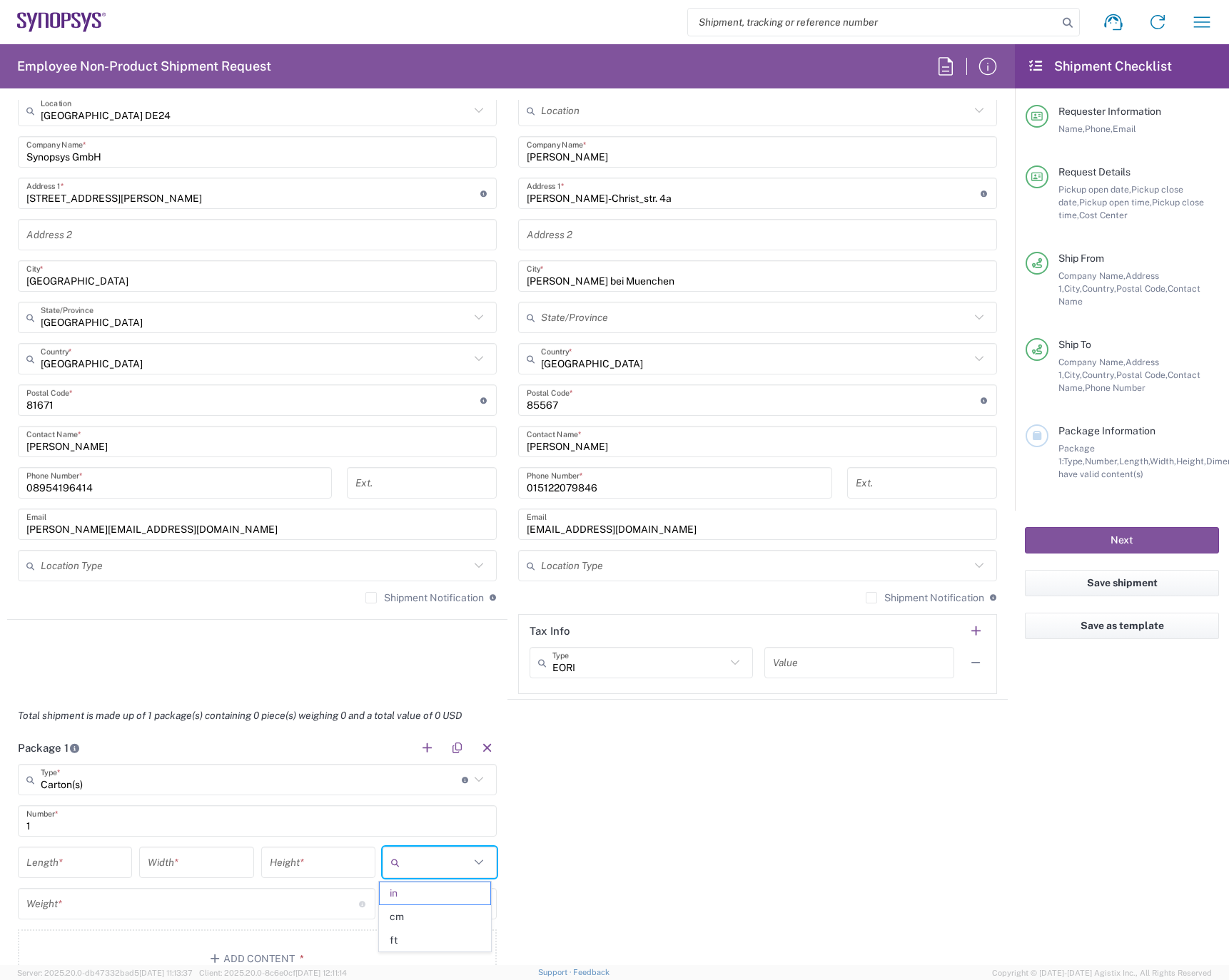
click at [445, 864] on input "text" at bounding box center [437, 862] width 64 height 23
click at [405, 920] on span "cm" at bounding box center [434, 918] width 110 height 22
type input "cm"
click at [418, 906] on input "text" at bounding box center [437, 904] width 64 height 23
click at [405, 958] on span "kgs" at bounding box center [434, 958] width 110 height 22
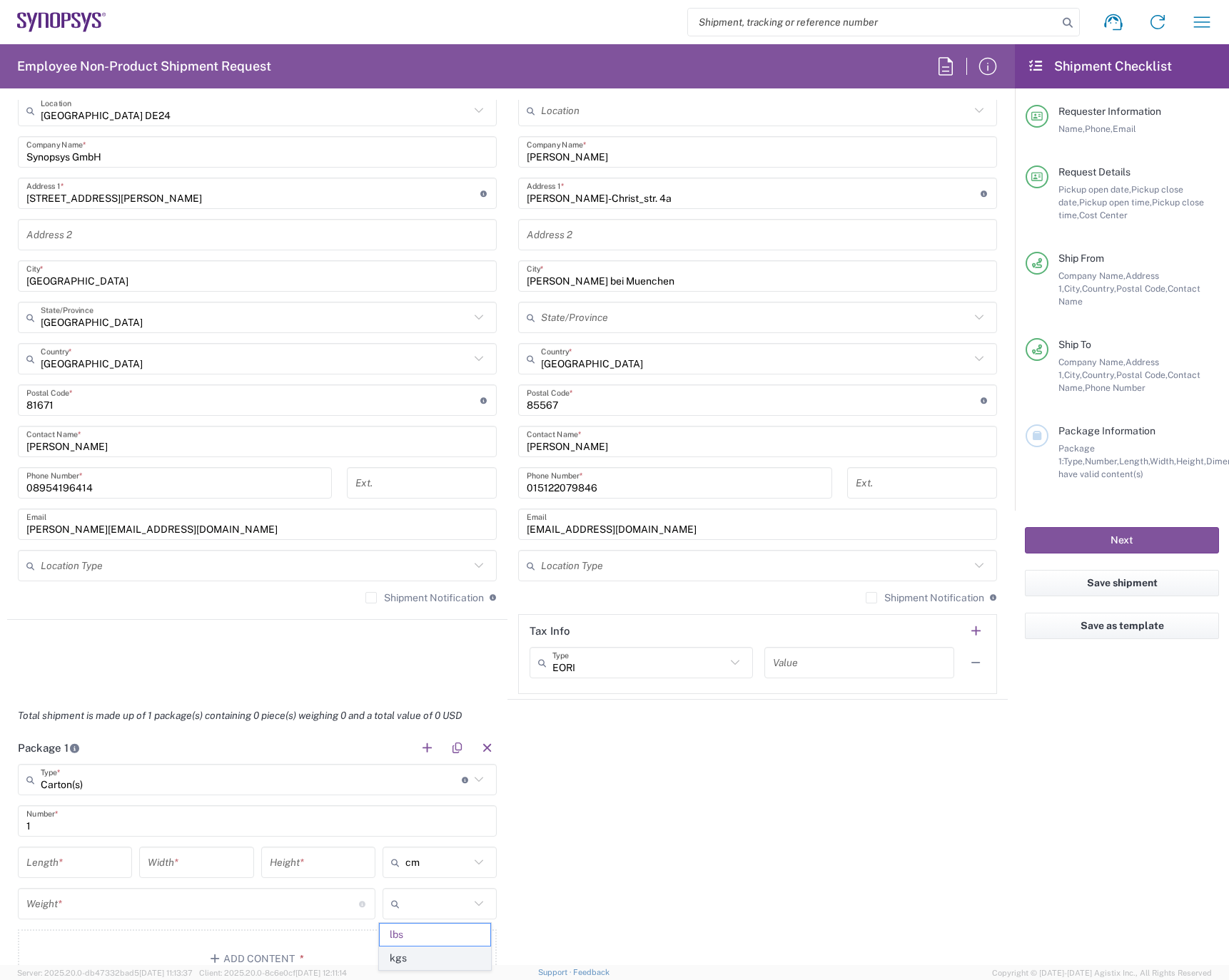
type input "kgs"
click at [87, 864] on input "number" at bounding box center [74, 862] width 97 height 25
type input "27"
click at [196, 861] on input "number" at bounding box center [196, 862] width 97 height 25
type input "20"
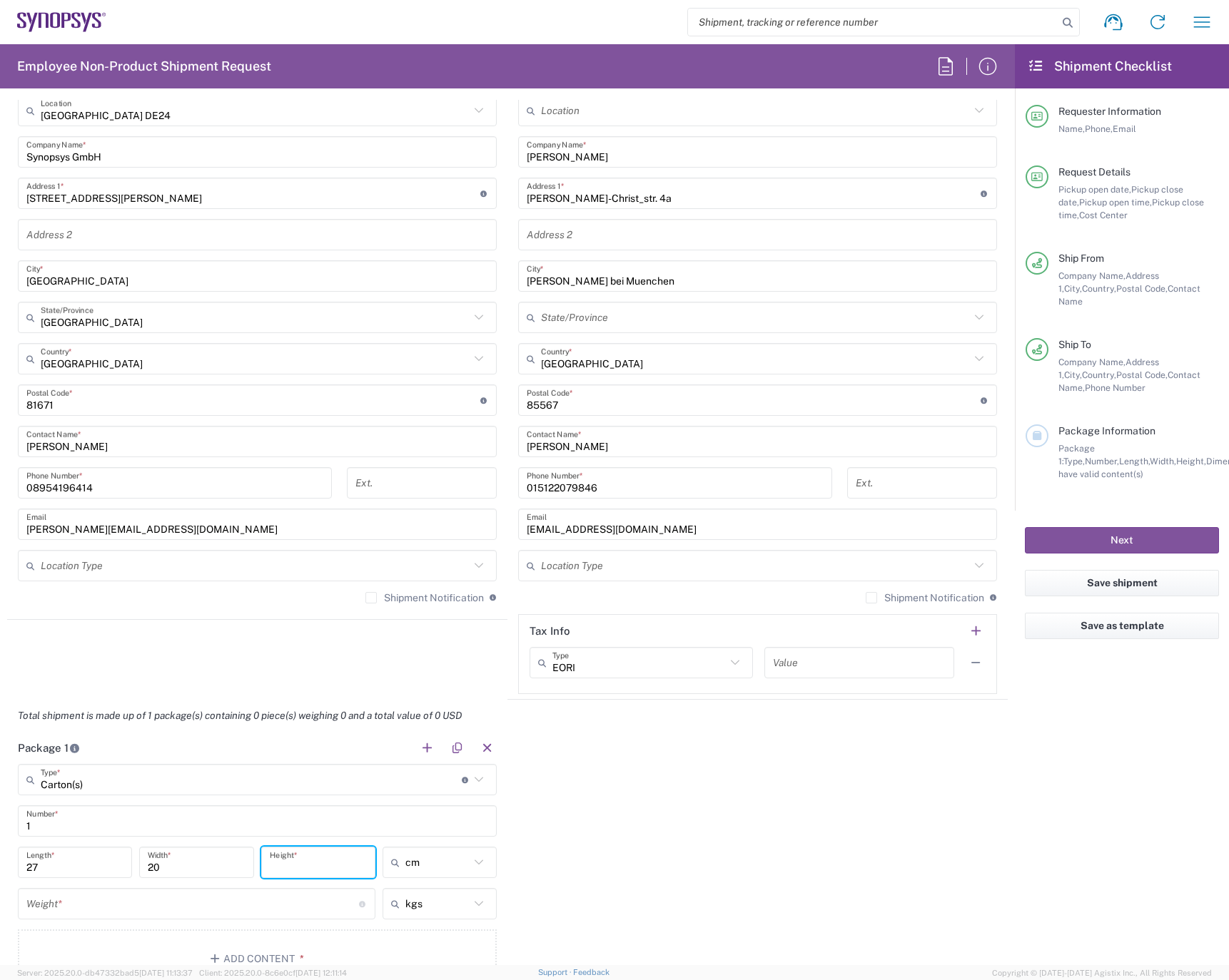
click at [303, 861] on input "number" at bounding box center [317, 862] width 97 height 25
type input "9"
click at [91, 903] on input "number" at bounding box center [193, 904] width 333 height 25
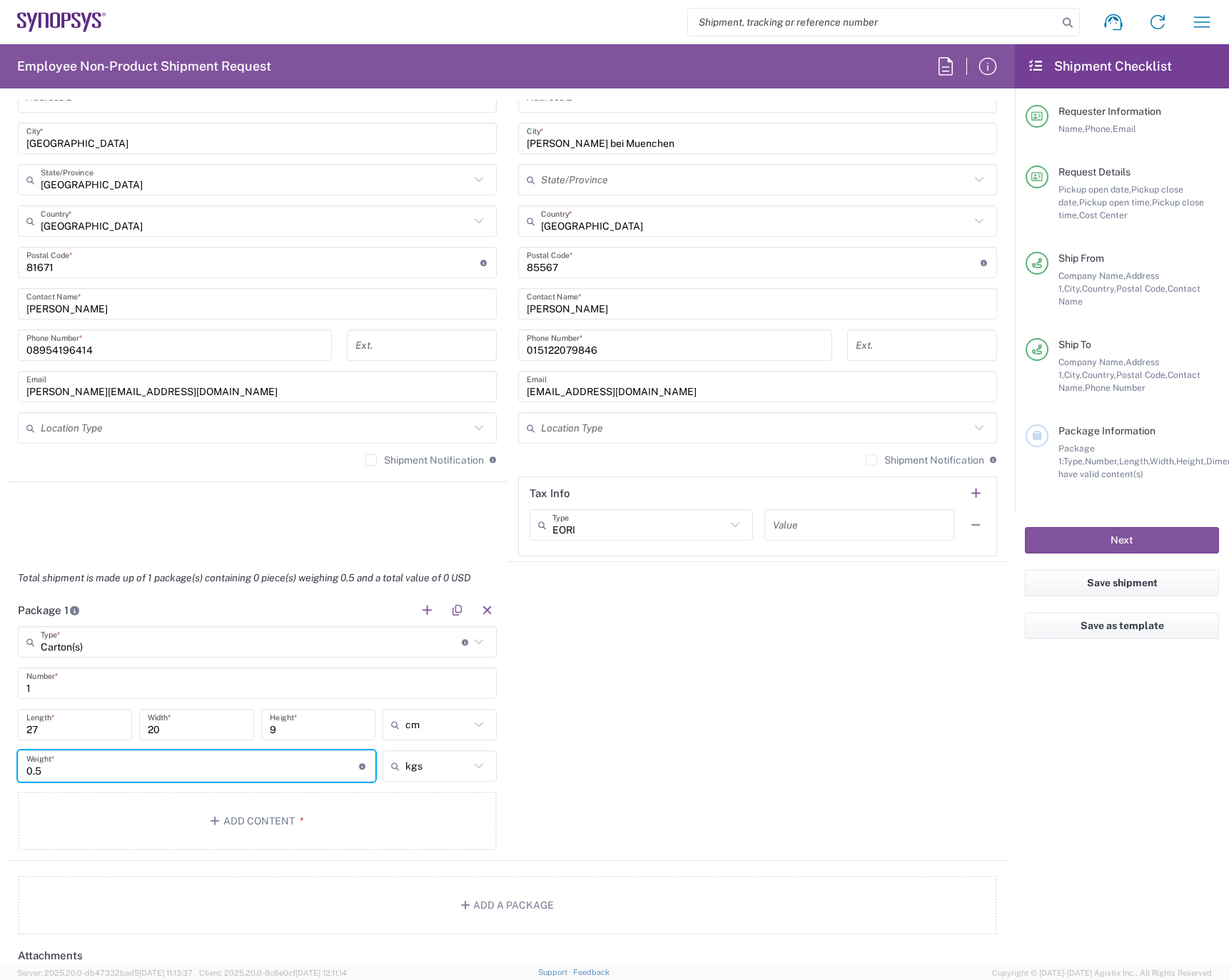
scroll to position [856, 0]
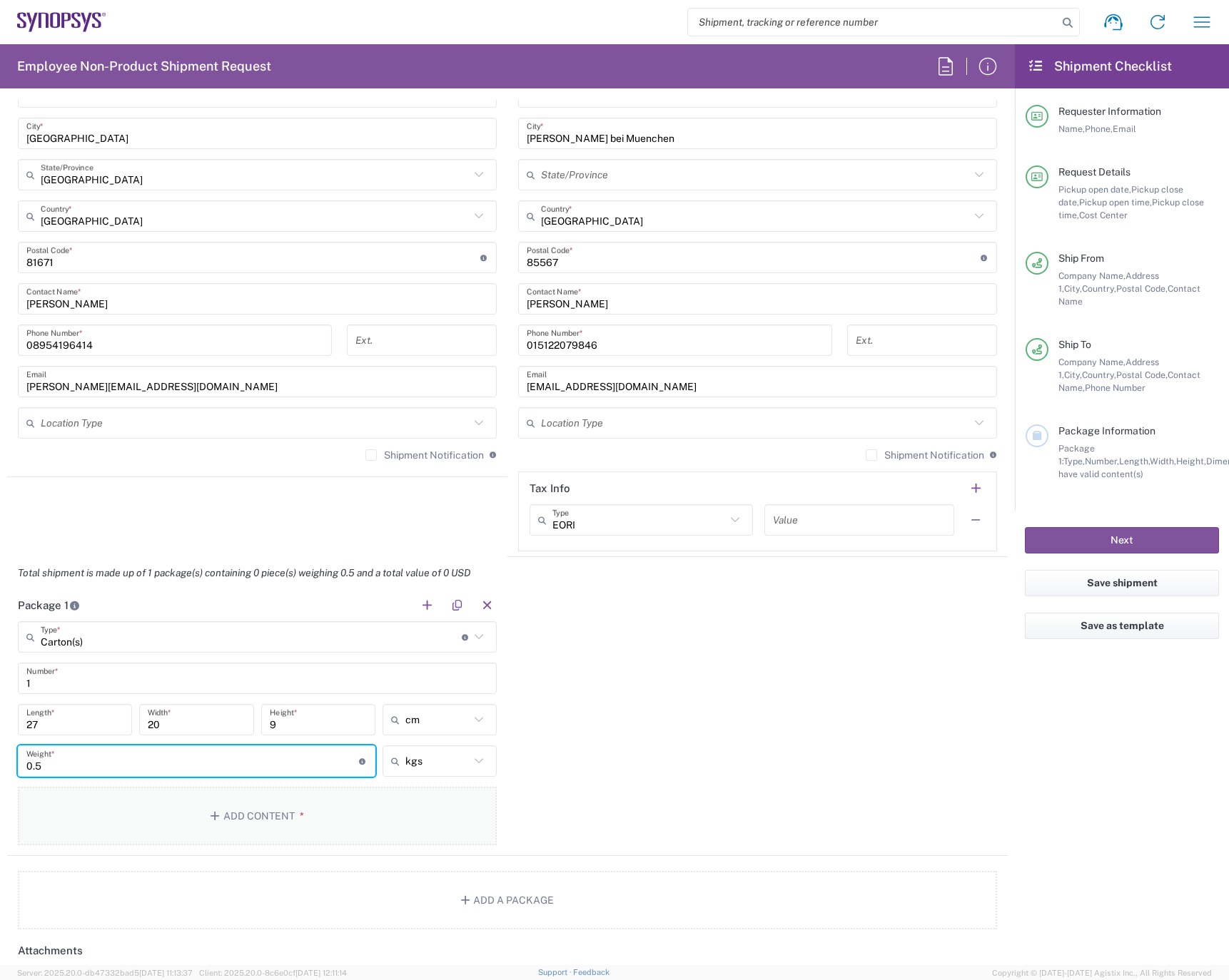
type input "0.5"
click at [212, 816] on icon "button" at bounding box center [217, 816] width 13 height 10
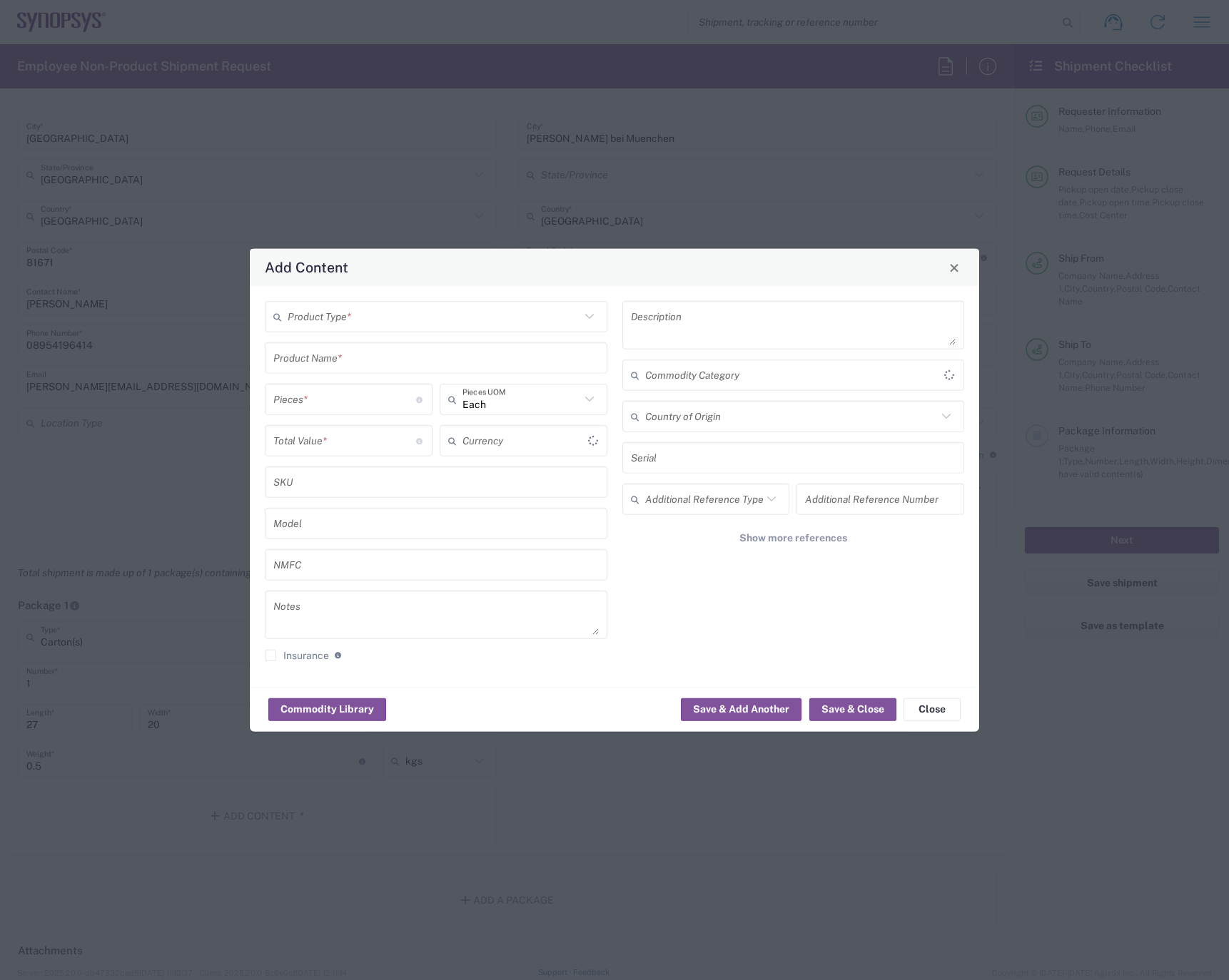
type input "US Dollar"
click at [371, 317] on input "text" at bounding box center [434, 316] width 293 height 25
click at [321, 345] on span "Documents" at bounding box center [436, 348] width 340 height 22
type input "Documents"
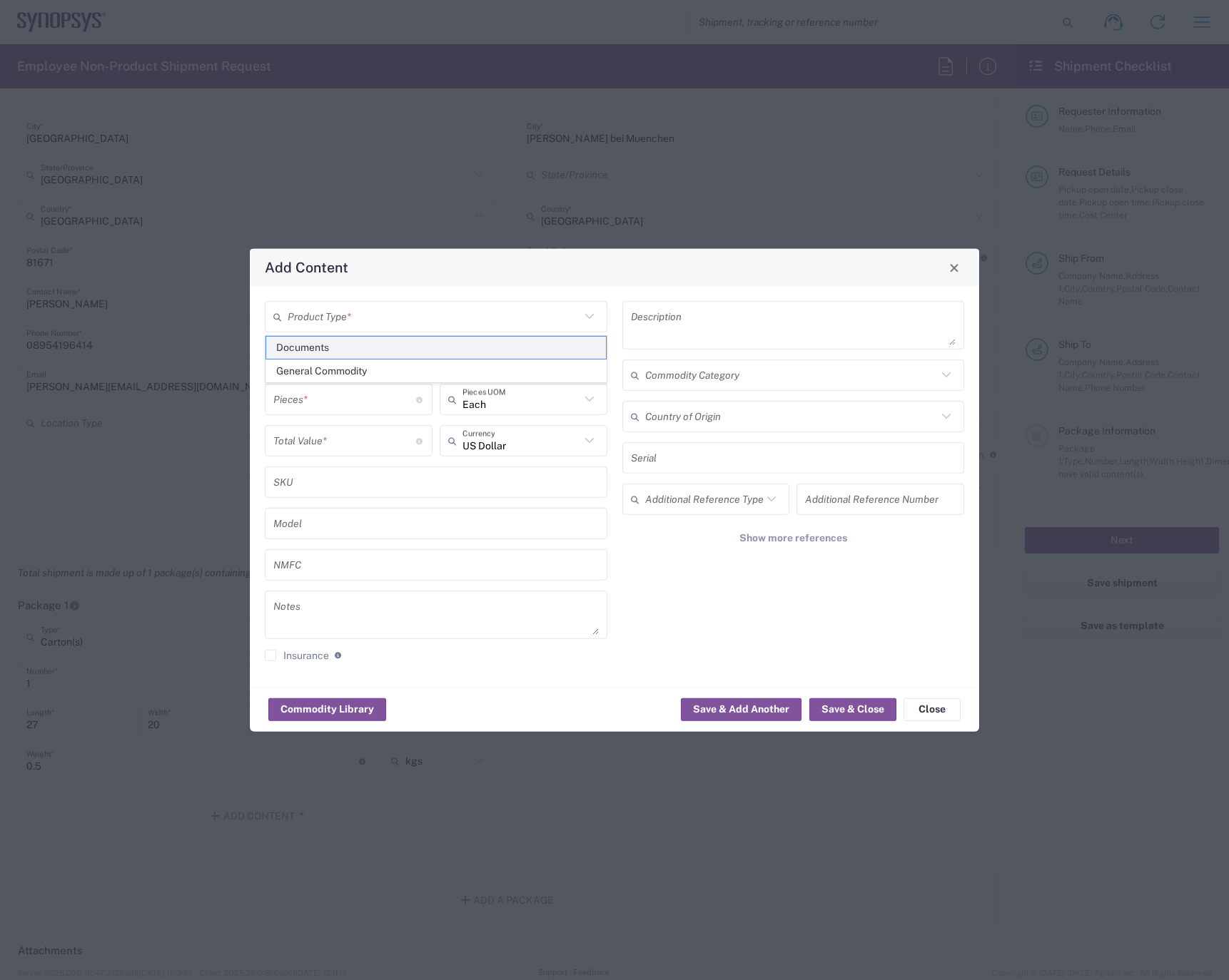
type input "1"
type textarea "Documents"
click at [363, 358] on input "Documents" at bounding box center [436, 357] width 325 height 25
type input "D"
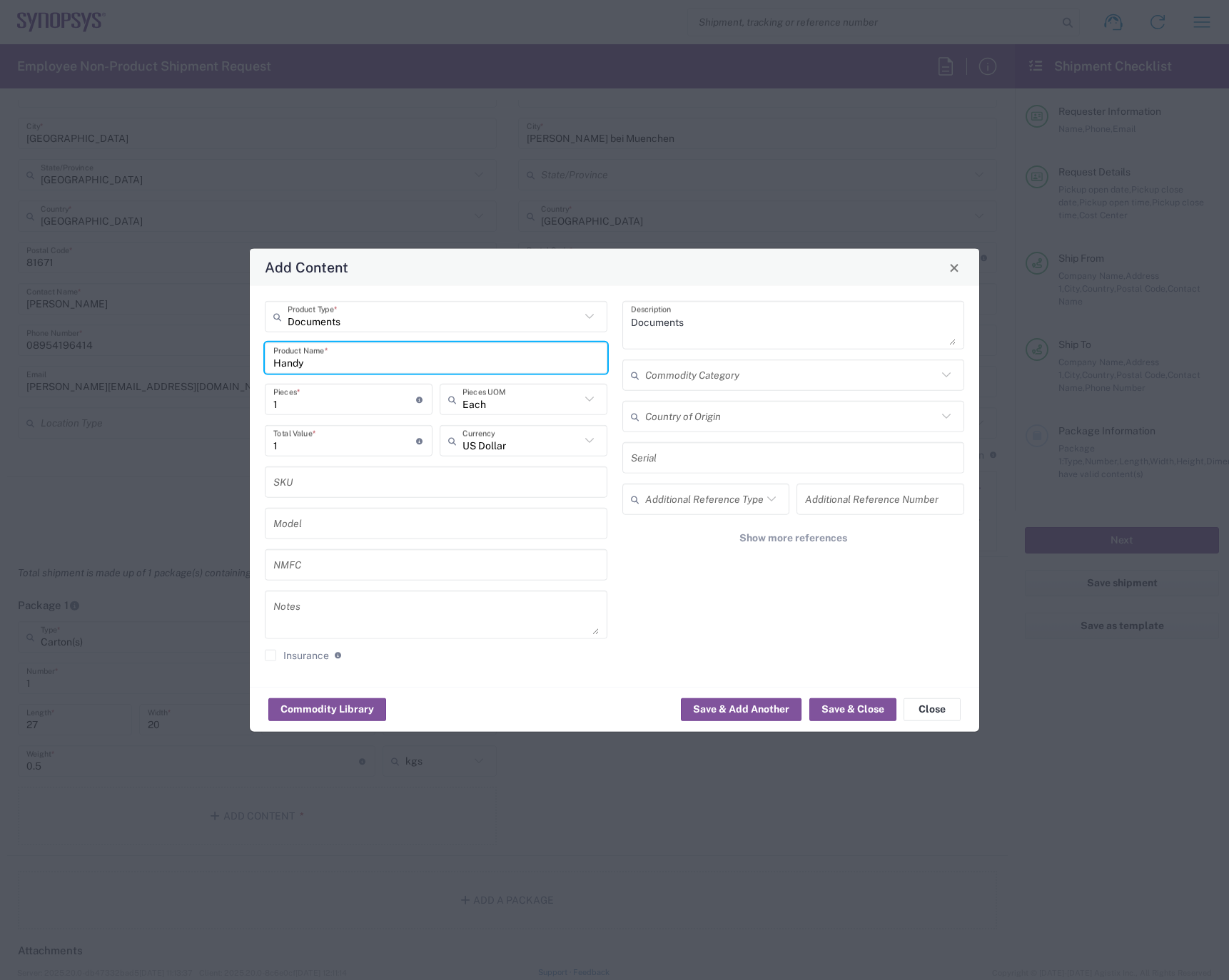
type input "Handy"
click at [582, 402] on icon at bounding box center [589, 399] width 18 height 18
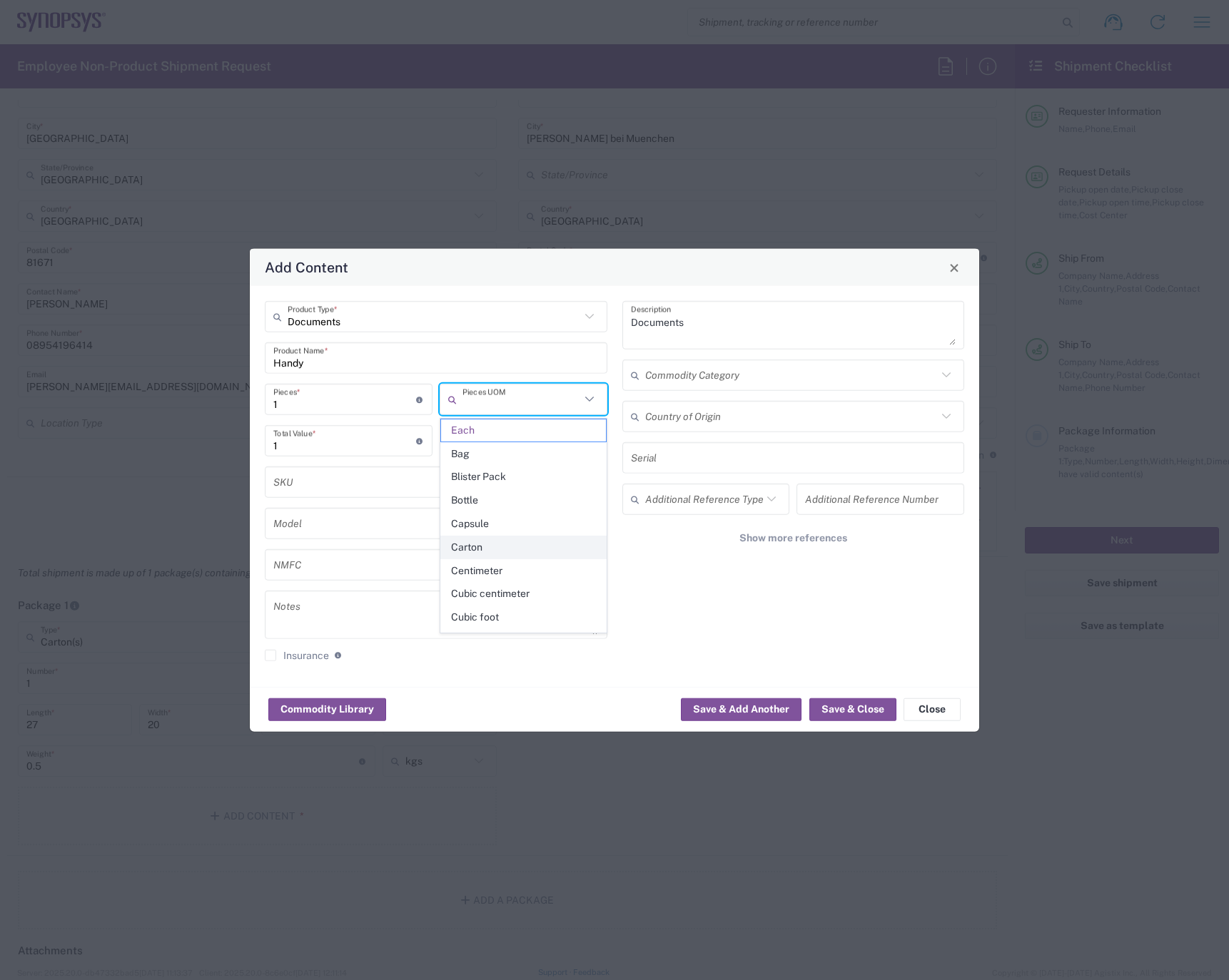
click at [482, 545] on span "Carton" at bounding box center [524, 548] width 165 height 22
type input "Carton"
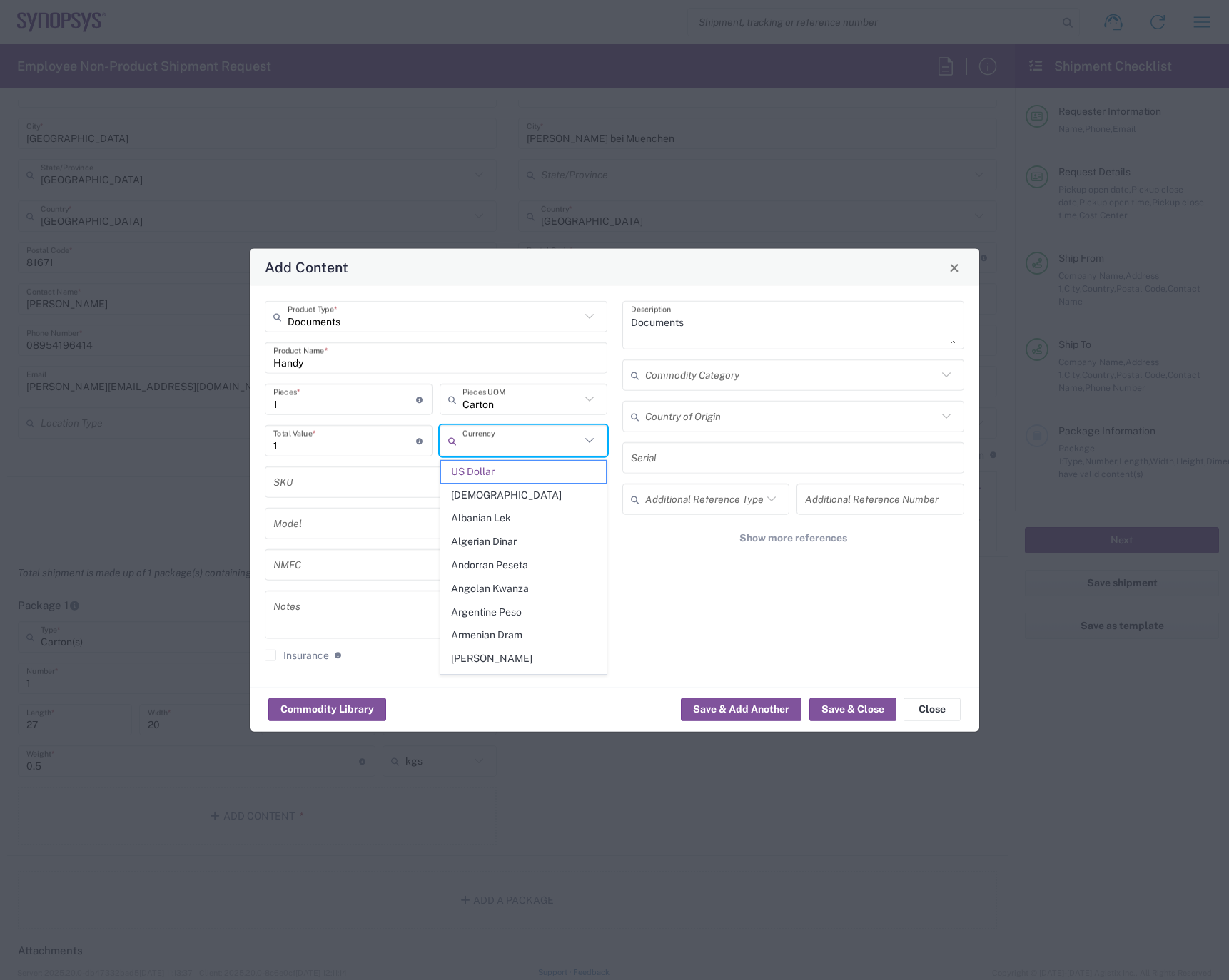
click at [521, 442] on input "text" at bounding box center [521, 440] width 118 height 25
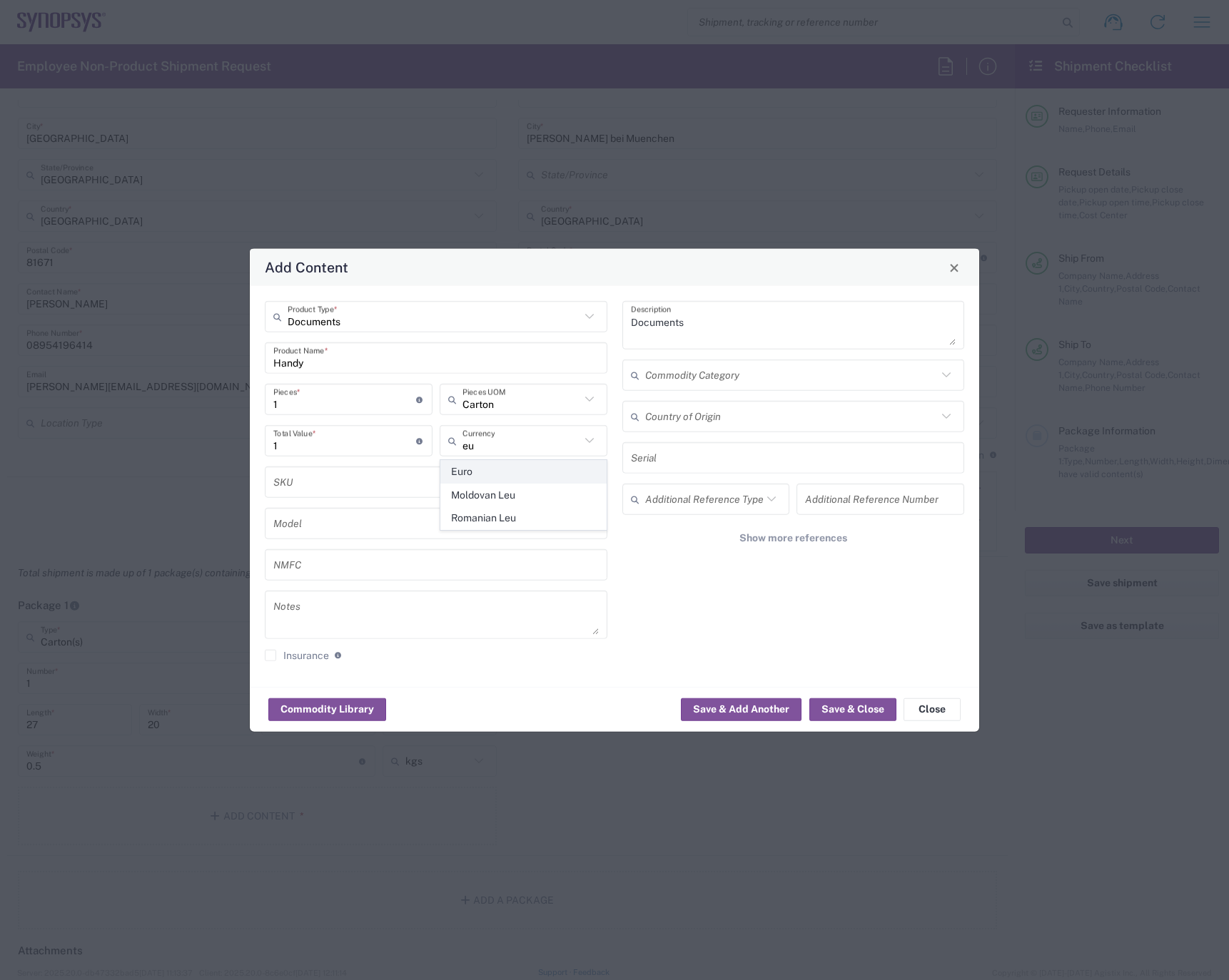
click at [462, 468] on span "Euro" at bounding box center [524, 472] width 165 height 22
type input "Euro"
click at [317, 444] on input "1" at bounding box center [345, 440] width 143 height 25
type input "50"
click at [698, 316] on textarea "Documents" at bounding box center [793, 325] width 325 height 40
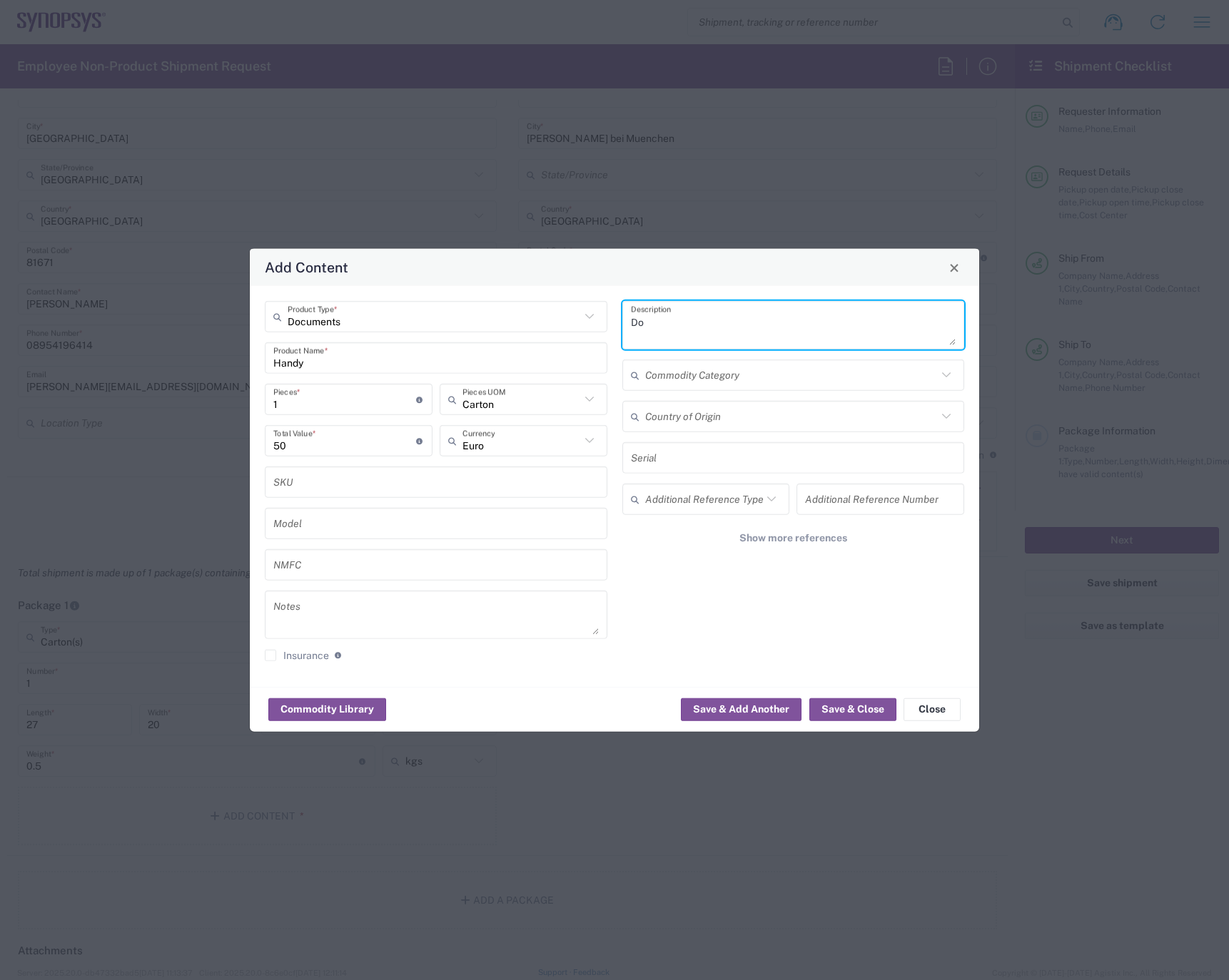
type textarea "D"
type textarea "H"
type textarea "Gerät"
click at [844, 714] on button "Save & Close" at bounding box center [852, 709] width 87 height 23
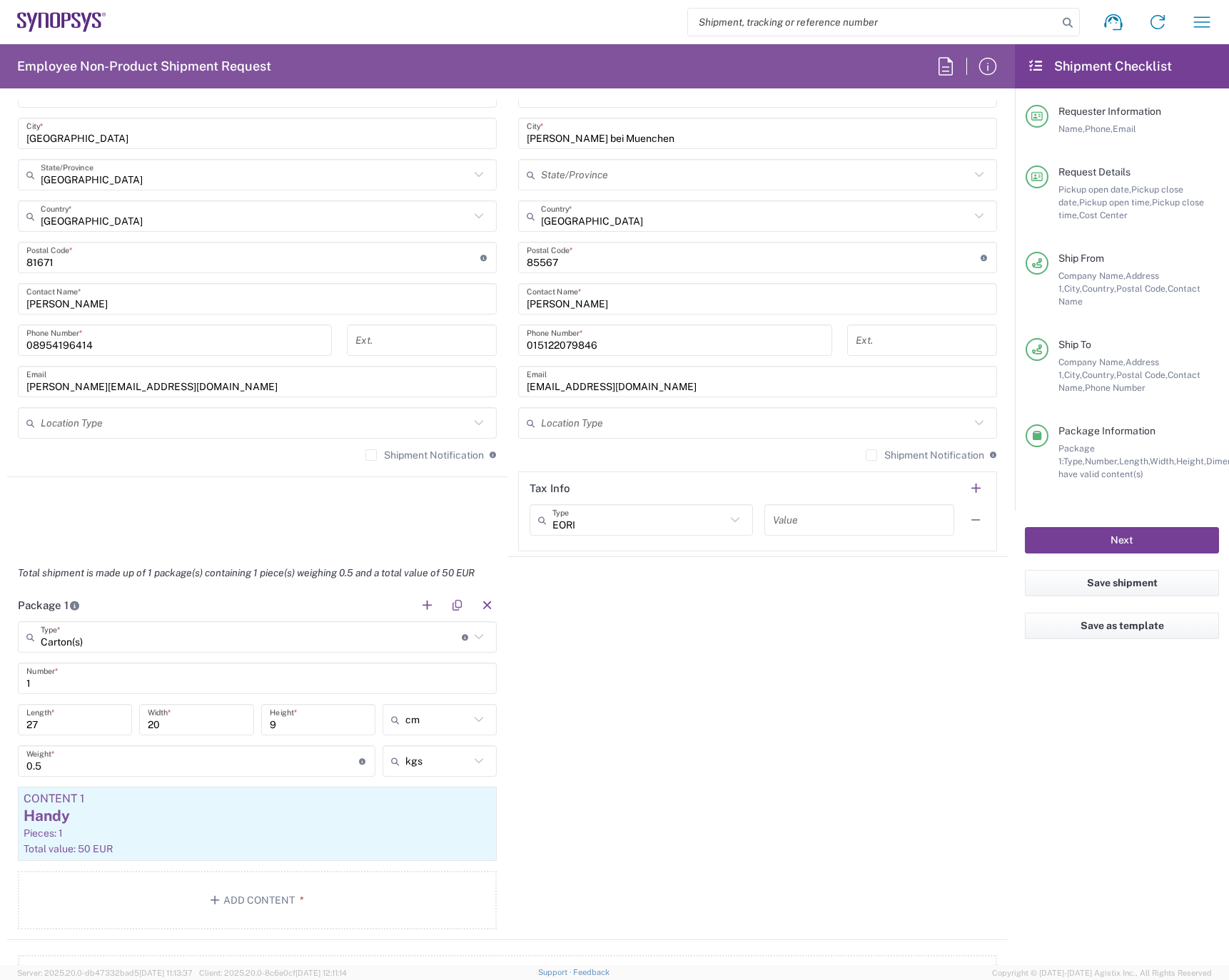
click at [1145, 528] on button "Next" at bounding box center [1122, 540] width 194 height 26
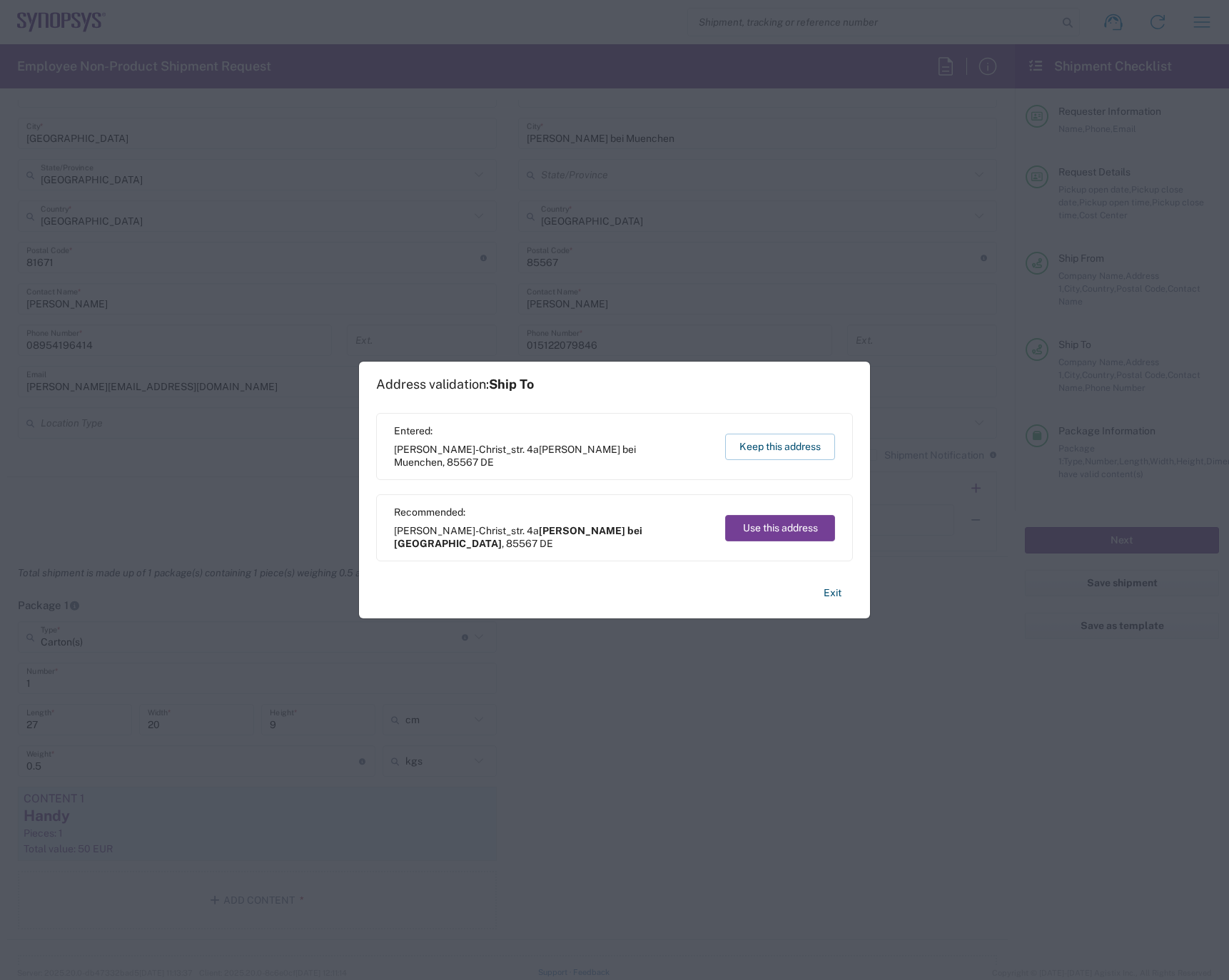
click at [764, 533] on button "Use this address" at bounding box center [780, 528] width 110 height 26
type input "[PERSON_NAME] bei [GEOGRAPHIC_DATA]"
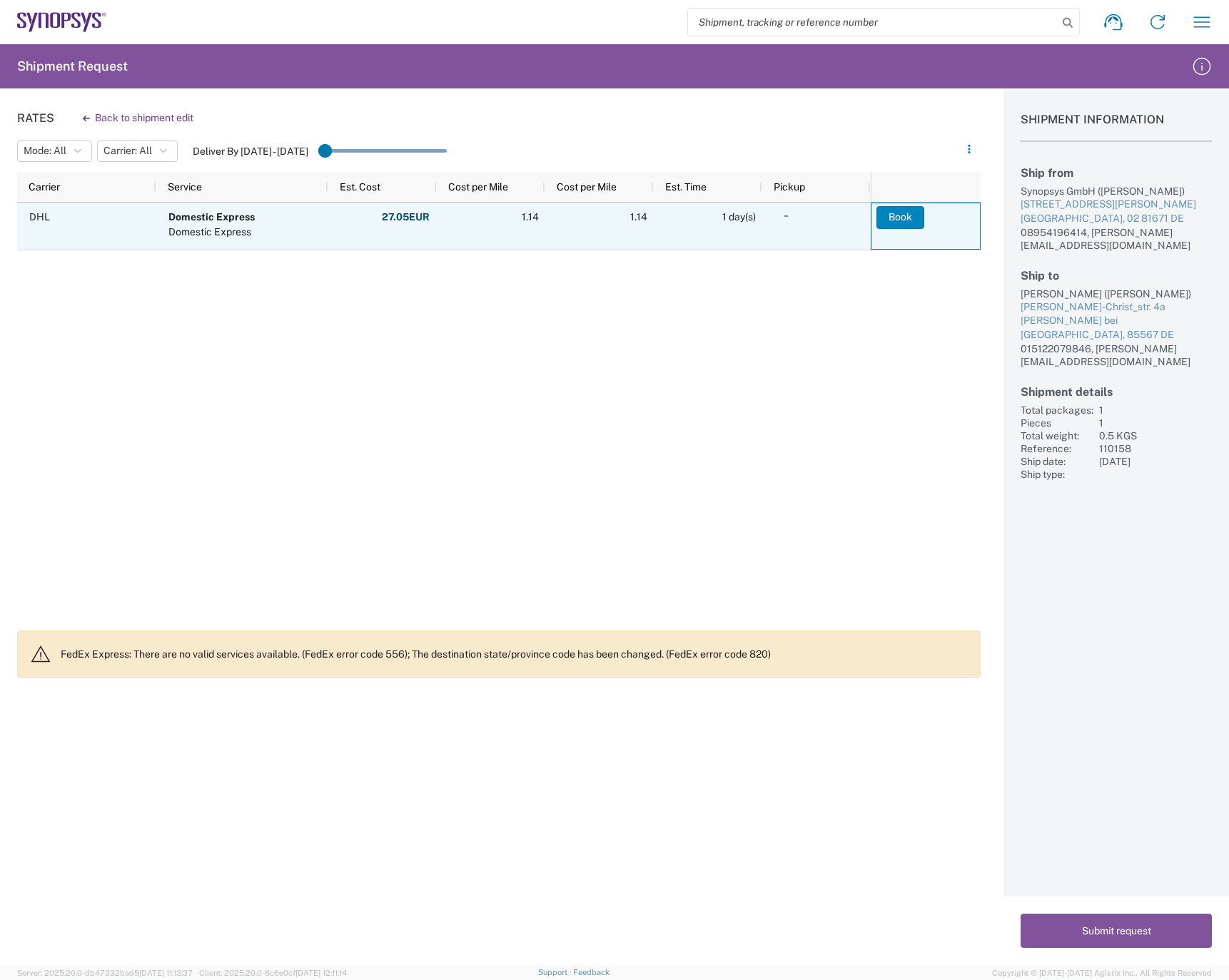
click at [899, 214] on button "Book" at bounding box center [900, 217] width 48 height 23
